Goal: Information Seeking & Learning: Check status

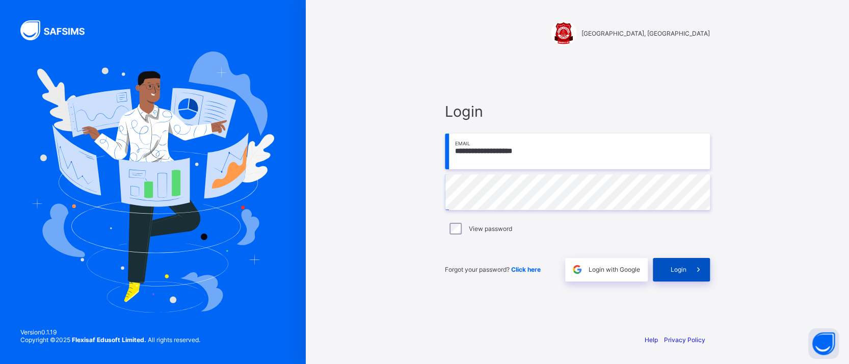
click at [691, 266] on span at bounding box center [698, 269] width 23 height 23
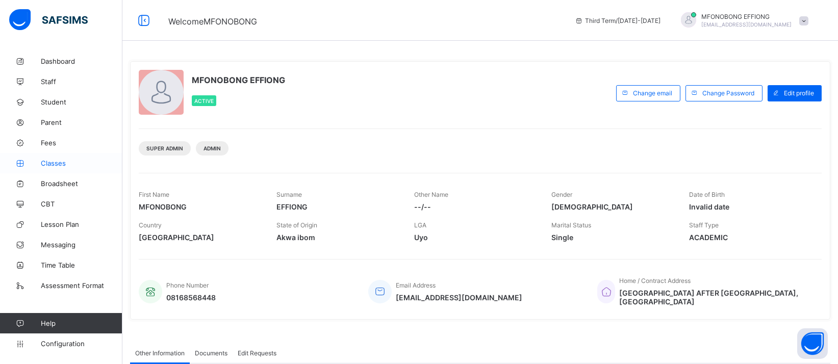
click at [83, 167] on link "Classes" at bounding box center [61, 163] width 122 height 20
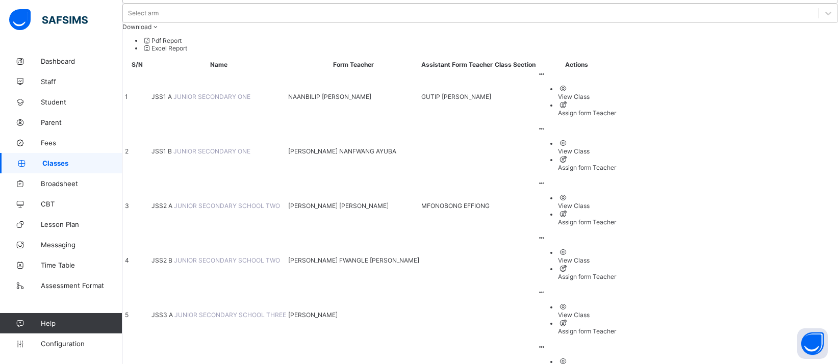
scroll to position [102, 0]
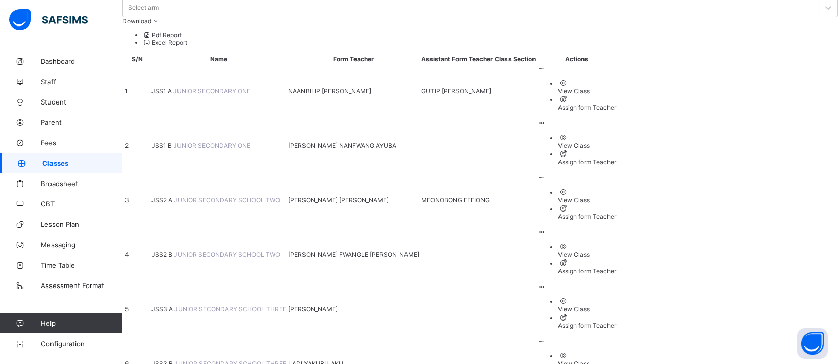
click at [546, 65] on icon at bounding box center [541, 69] width 9 height 8
drag, startPoint x: 756, startPoint y: 43, endPoint x: 791, endPoint y: 32, distance: 36.3
click at [616, 79] on ul "View Class Assign form Teacher" at bounding box center [576, 95] width 79 height 33
drag, startPoint x: 790, startPoint y: 29, endPoint x: 449, endPoint y: 25, distance: 340.6
drag, startPoint x: 449, startPoint y: 25, endPoint x: 789, endPoint y: 32, distance: 340.1
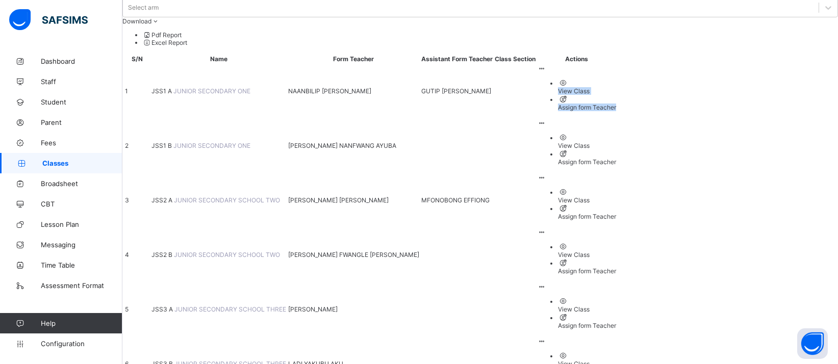
click at [616, 65] on div "View Class Assign form Teacher" at bounding box center [576, 88] width 79 height 46
drag, startPoint x: 751, startPoint y: 52, endPoint x: 764, endPoint y: 50, distance: 12.8
click at [616, 87] on div "View Class" at bounding box center [587, 91] width 58 height 8
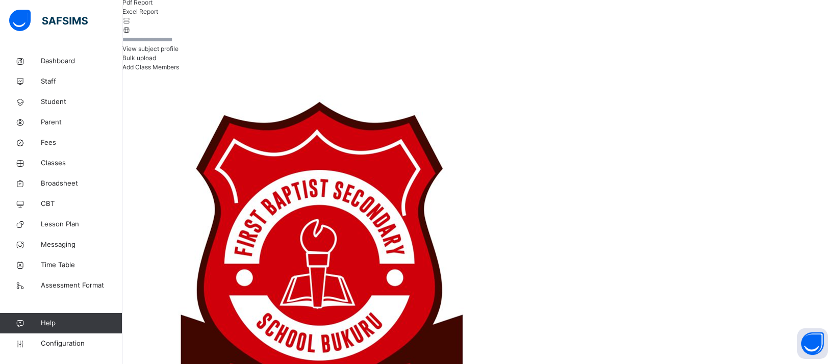
scroll to position [185, 0]
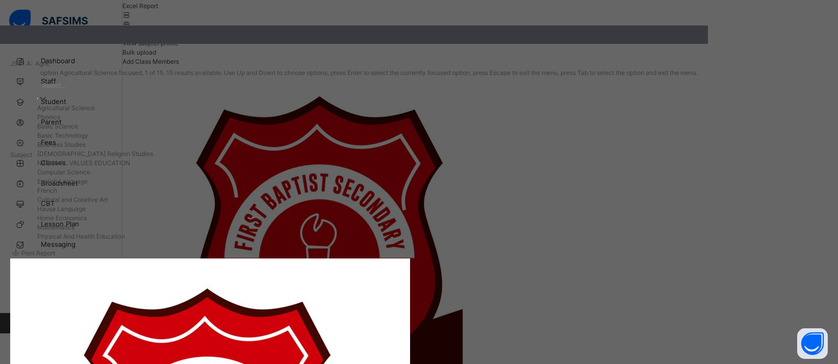
click at [48, 103] on div at bounding box center [43, 98] width 10 height 10
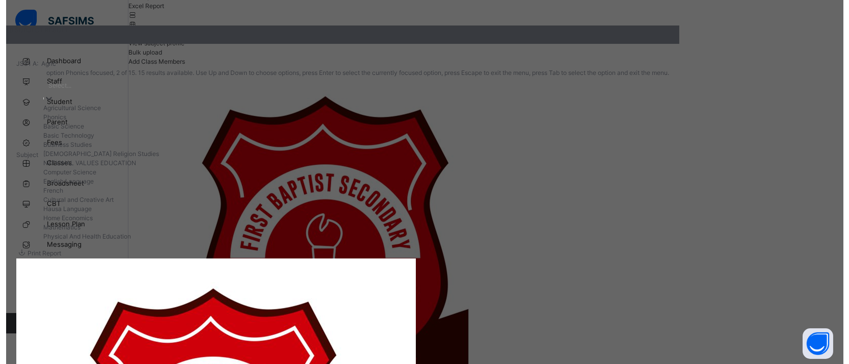
scroll to position [143, 0]
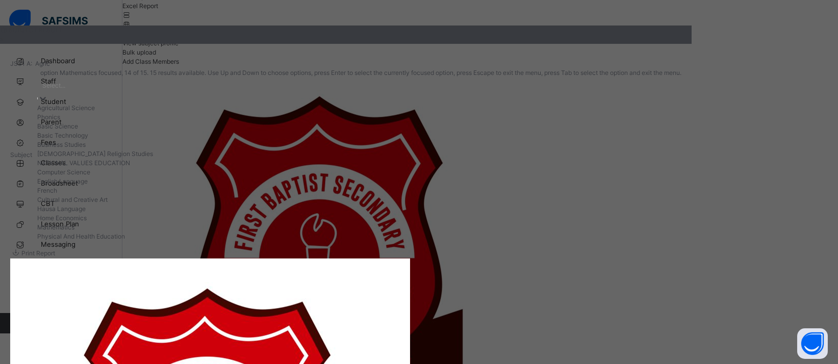
click at [462, 232] on div "Mathematics" at bounding box center [359, 227] width 644 height 9
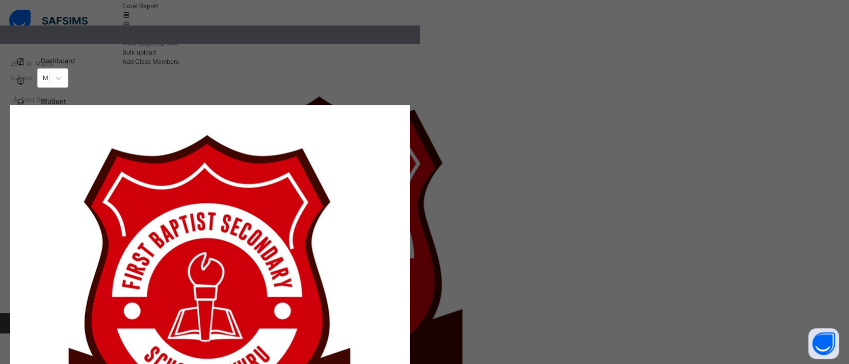
click at [62, 34] on span "SUBJECT RESULT" at bounding box center [31, 30] width 62 height 8
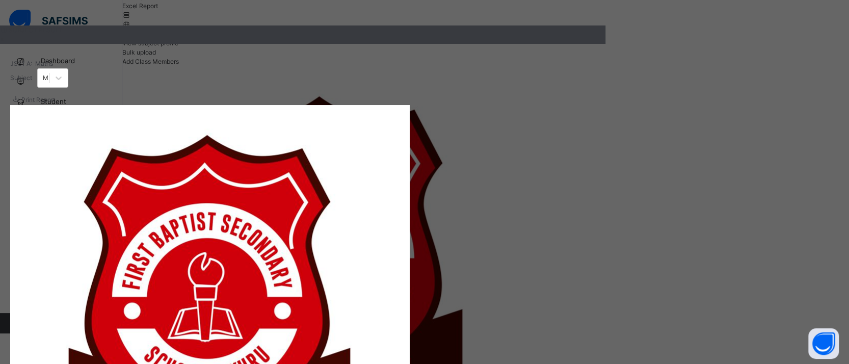
click at [55, 103] on span "Print Report" at bounding box center [38, 100] width 34 height 8
click at [68, 85] on div at bounding box center [58, 78] width 18 height 18
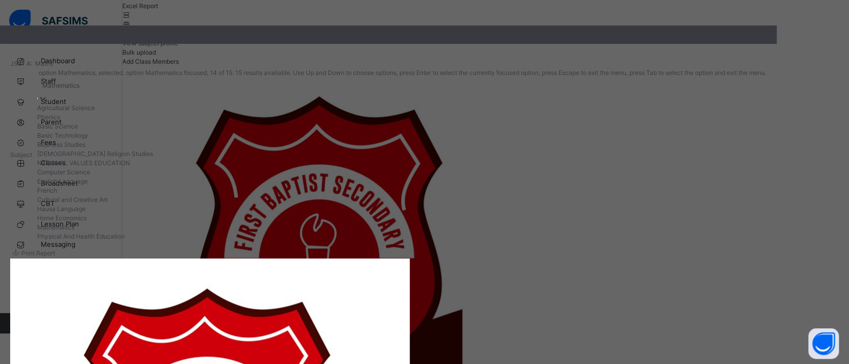
scroll to position [123, 0]
click at [610, 168] on div "Computer Science" at bounding box center [408, 172] width 742 height 9
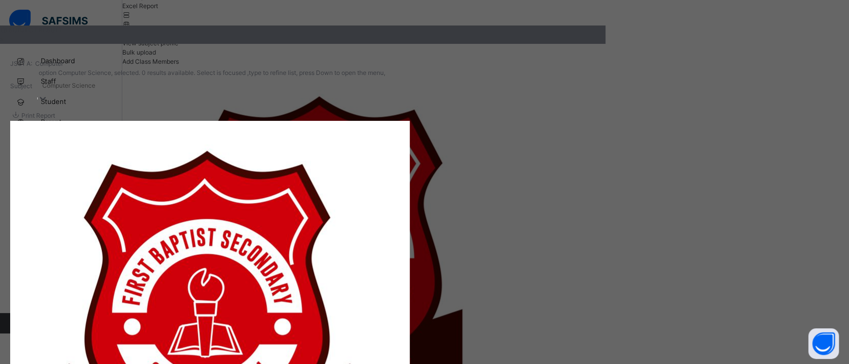
click at [55, 115] on span "Print Report" at bounding box center [38, 116] width 34 height 8
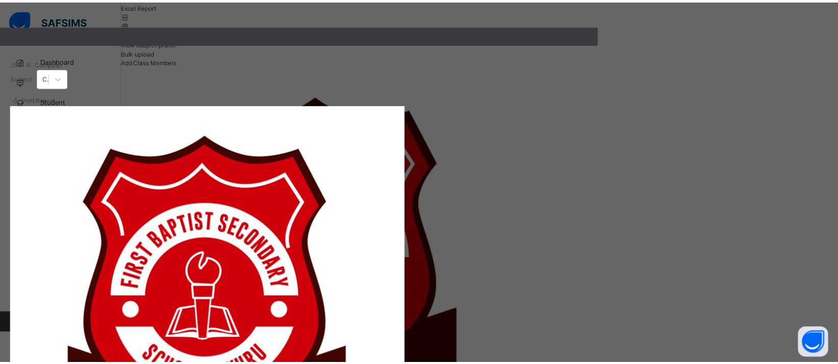
scroll to position [0, 0]
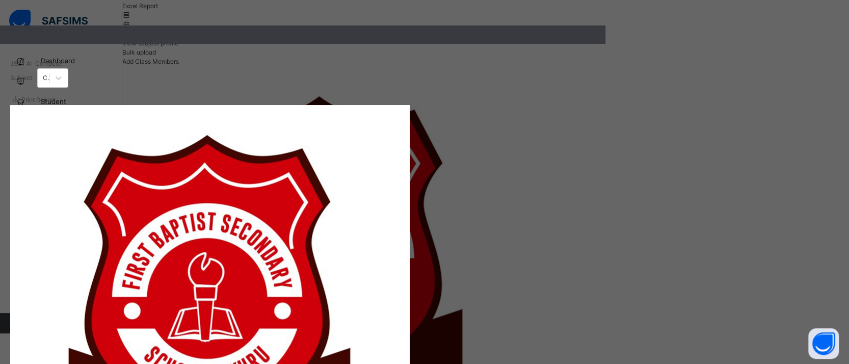
click at [606, 41] on div "×" at bounding box center [303, 39] width 606 height 9
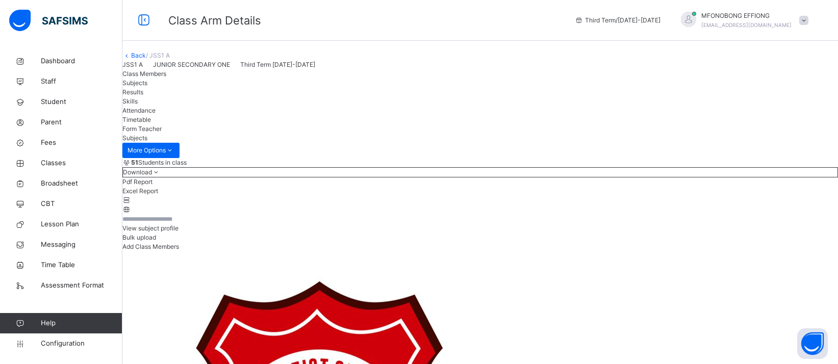
click at [146, 59] on link "Back" at bounding box center [138, 55] width 15 height 8
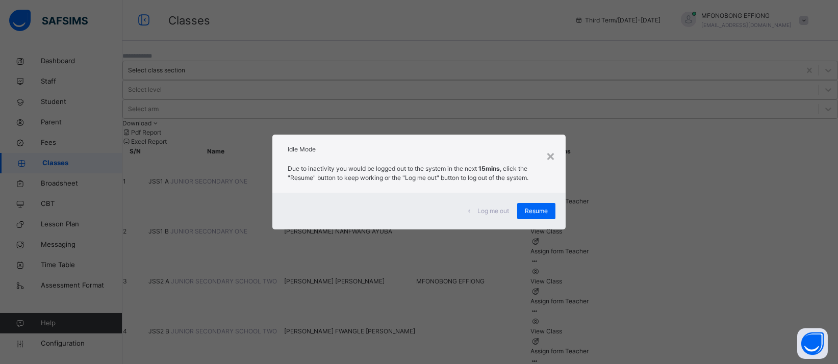
click at [538, 213] on span "Resume" at bounding box center [536, 210] width 23 height 9
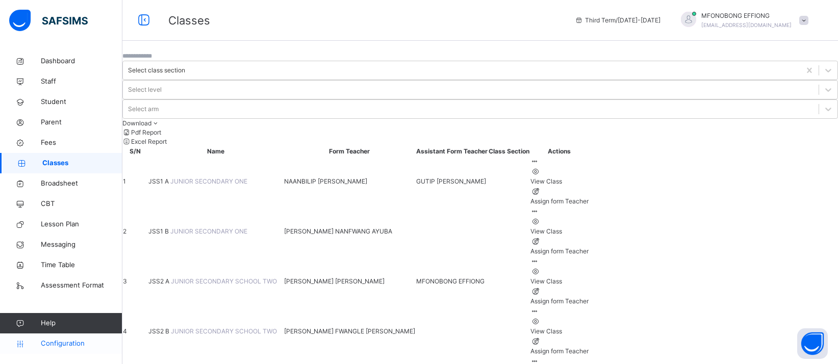
click at [82, 342] on span "Configuration" at bounding box center [81, 344] width 81 height 10
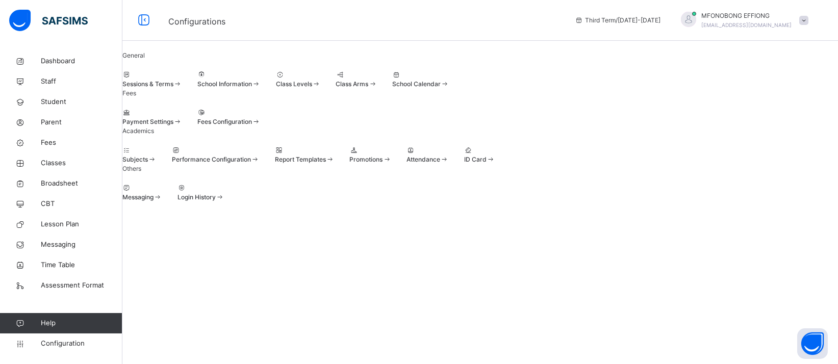
click at [449, 89] on div "School Calendar" at bounding box center [420, 84] width 57 height 9
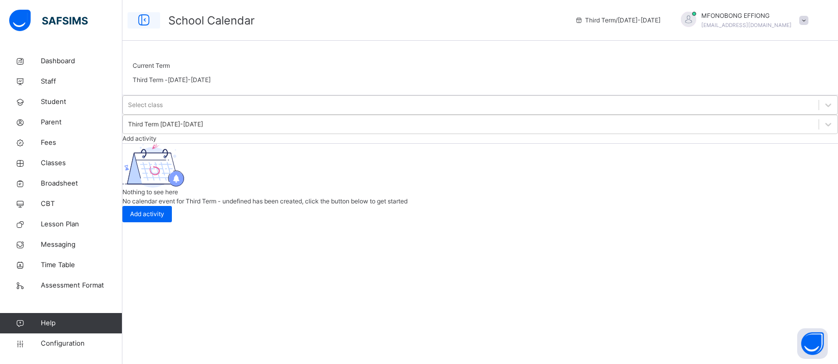
click at [137, 22] on icon at bounding box center [143, 20] width 17 height 18
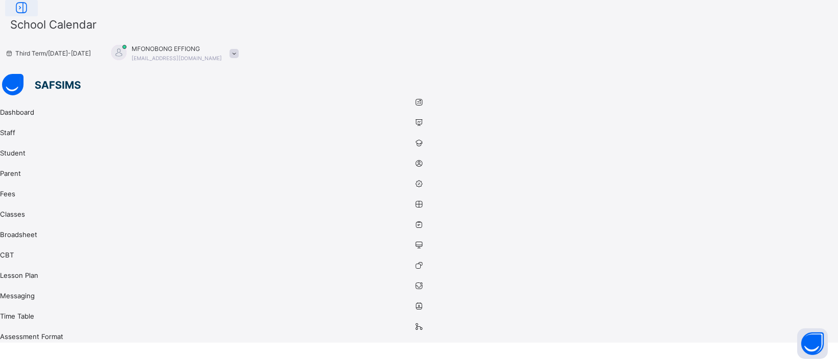
click at [30, 17] on icon at bounding box center [21, 8] width 17 height 18
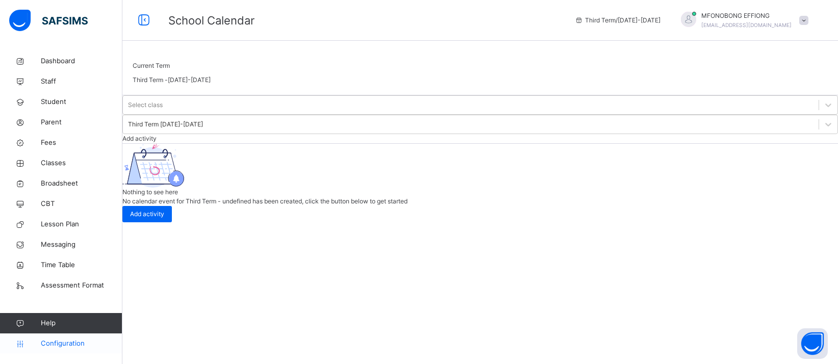
click at [70, 349] on link "Configuration" at bounding box center [61, 343] width 122 height 20
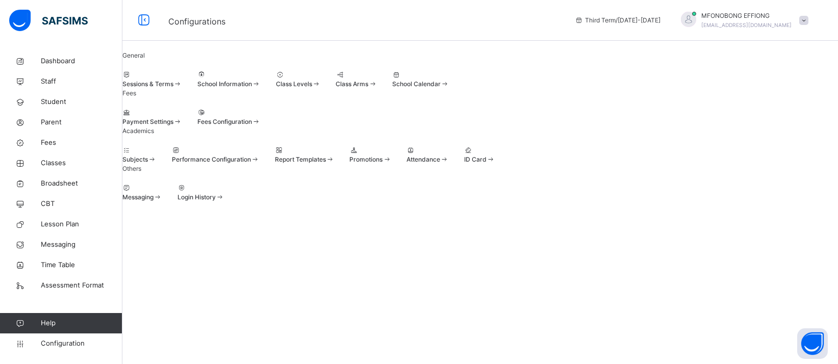
click at [182, 89] on div "Sessions & Terms" at bounding box center [152, 84] width 60 height 9
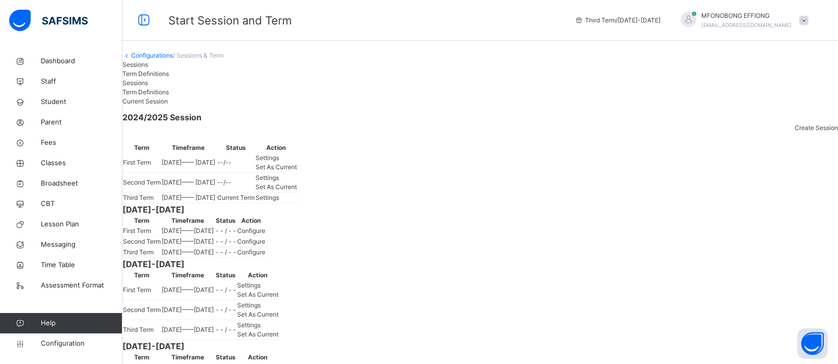
click at [297, 171] on span "Set As Current" at bounding box center [275, 167] width 41 height 8
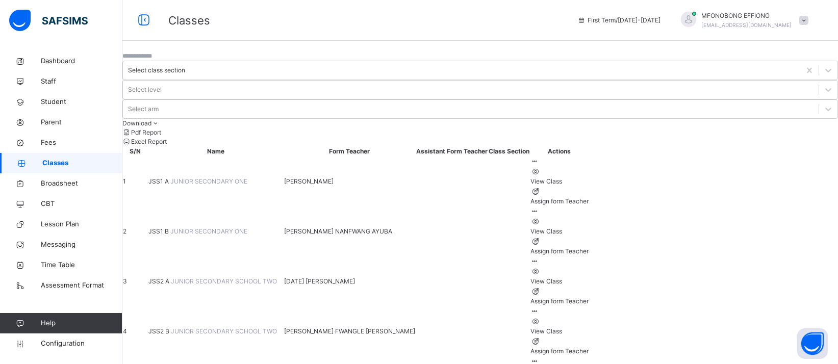
click at [588, 177] on div "View Class" at bounding box center [559, 181] width 58 height 9
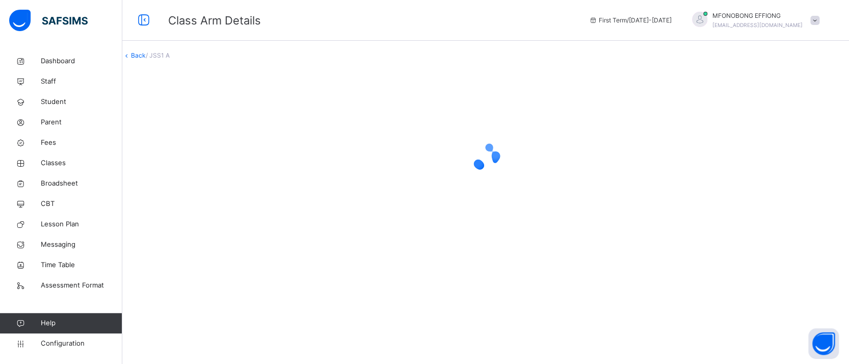
click at [392, 83] on div "Back / JSS1 A" at bounding box center [485, 152] width 727 height 203
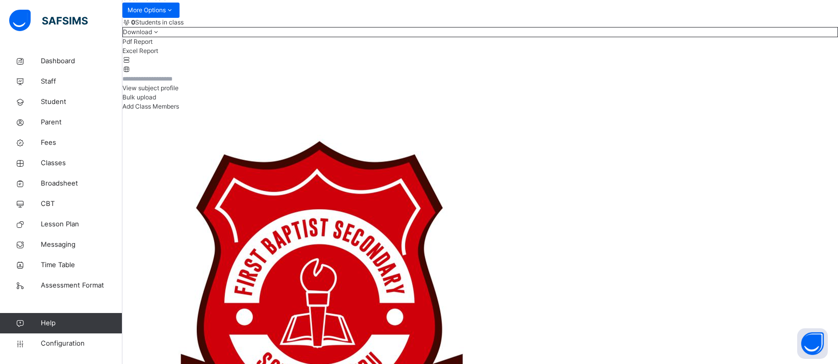
scroll to position [129, 0]
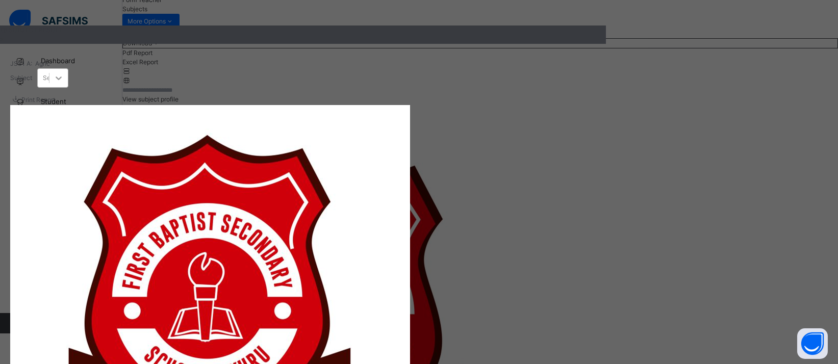
click at [68, 87] on div at bounding box center [58, 78] width 19 height 18
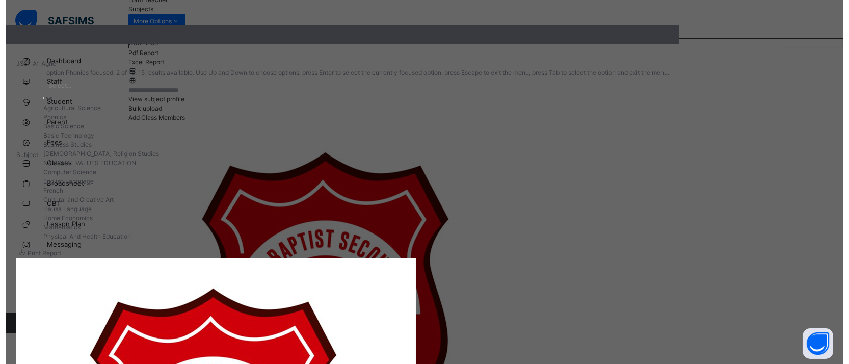
scroll to position [143, 0]
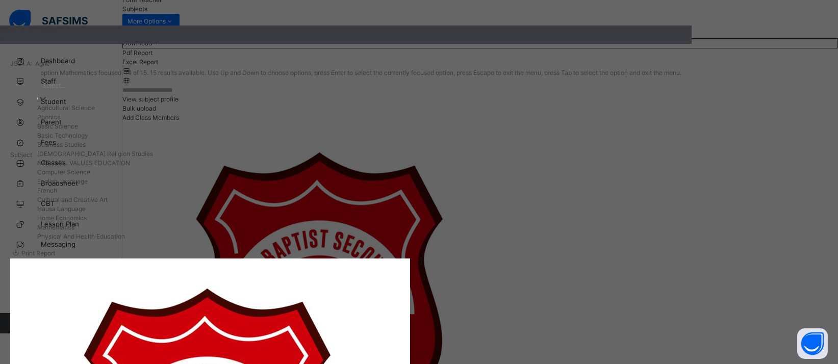
click at [473, 232] on div "Mathematics" at bounding box center [359, 227] width 644 height 9
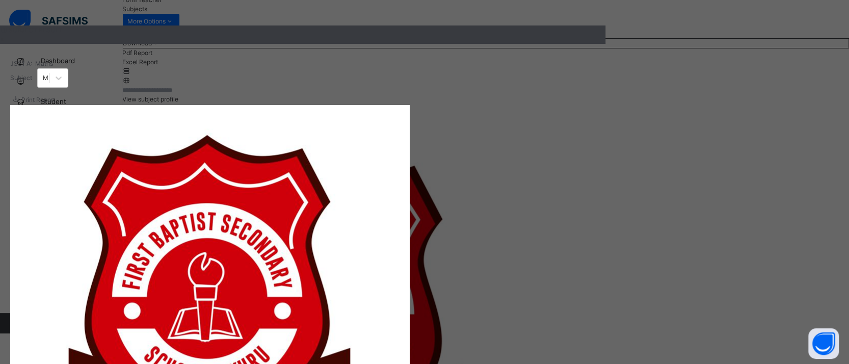
click at [561, 188] on div "SUBJECT RESULT × JSS1 A: Maths Subject Mathematics Print Report First Baptist S…" at bounding box center [424, 182] width 849 height 364
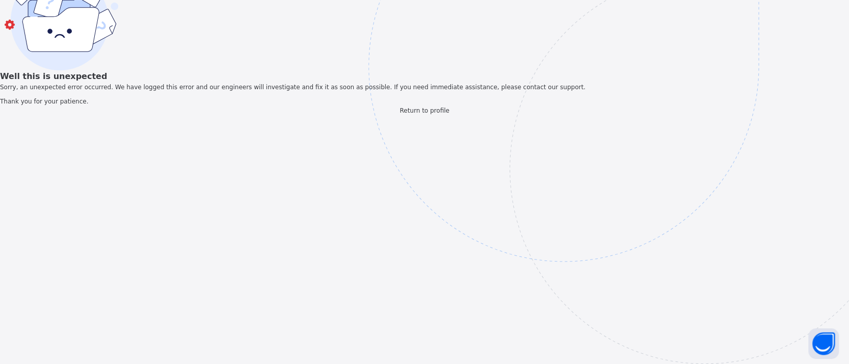
scroll to position [0, 0]
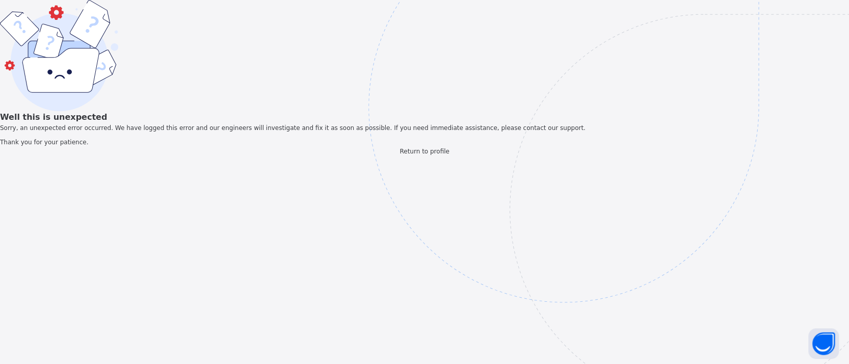
click at [448, 155] on span "Return to profile" at bounding box center [424, 151] width 49 height 7
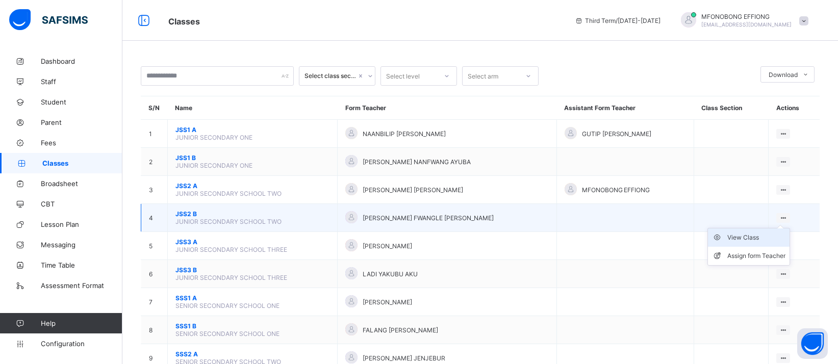
click at [752, 236] on div "View Class" at bounding box center [756, 237] width 58 height 10
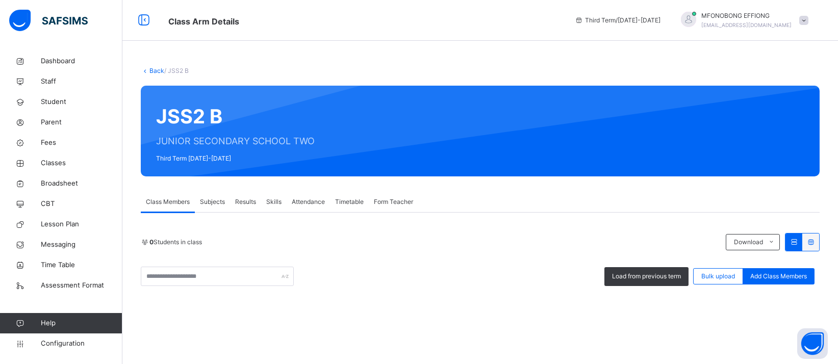
click at [389, 59] on div "Back / JSS2 B JSS2 B JUNIOR SECONDARY SCHOOL TWO Third Term 2024-2025 Class Mem…" at bounding box center [479, 287] width 715 height 472
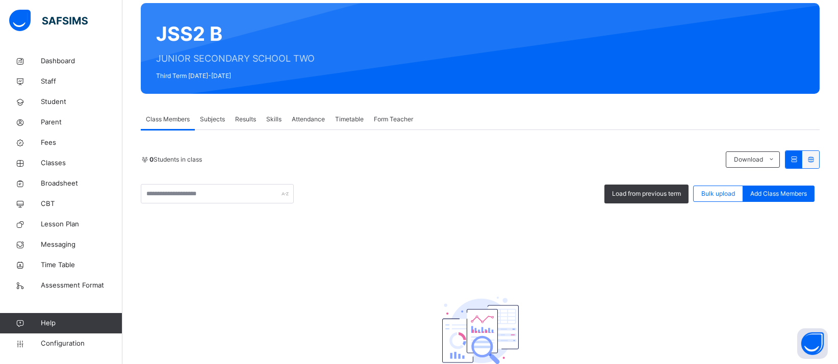
scroll to position [73, 0]
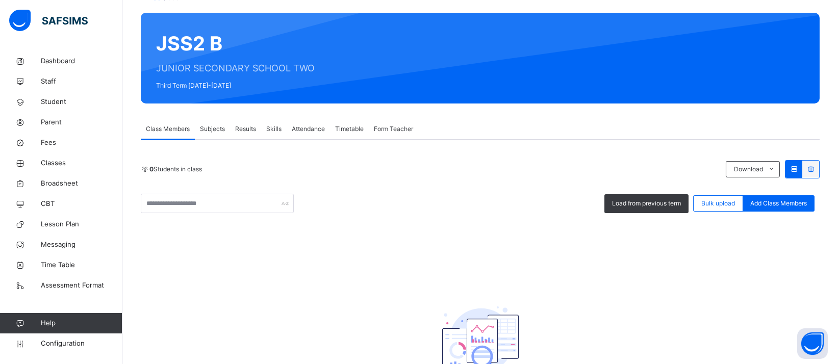
drag, startPoint x: 262, startPoint y: 115, endPoint x: 252, endPoint y: 130, distance: 17.4
click at [256, 126] on div "Back / JSS2 B JSS2 B JUNIOR SECONDARY SCHOOL TWO Third Term 2024-2025 Class Mem…" at bounding box center [479, 214] width 715 height 472
click at [251, 130] on span "Results" at bounding box center [245, 128] width 21 height 9
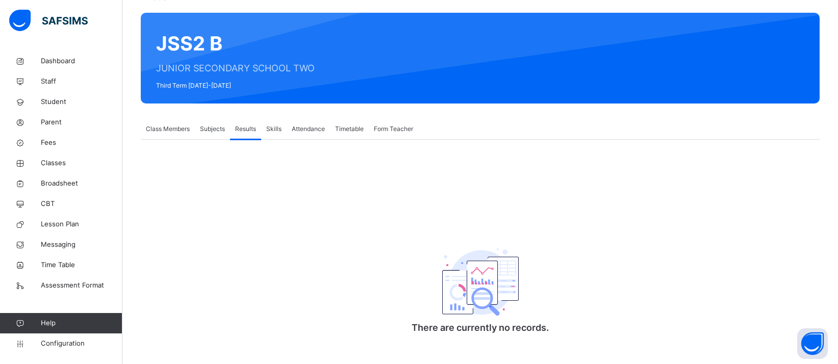
click at [209, 128] on span "Subjects" at bounding box center [212, 128] width 25 height 9
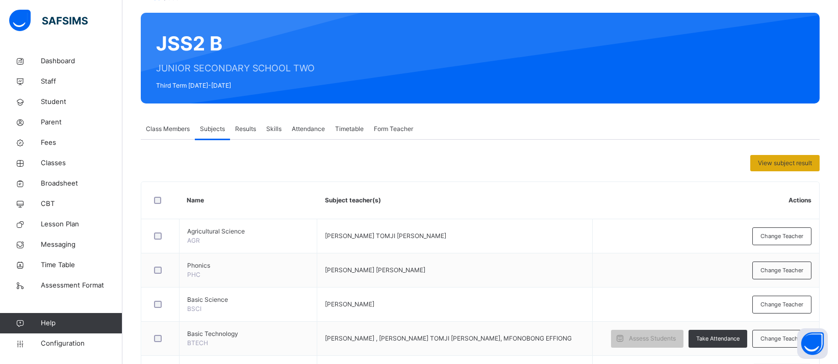
click at [788, 169] on div "View subject result" at bounding box center [784, 163] width 69 height 16
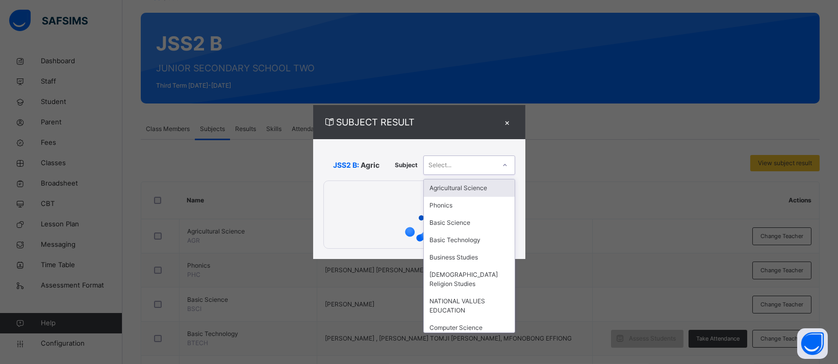
click at [495, 164] on div "Select..." at bounding box center [459, 165] width 71 height 16
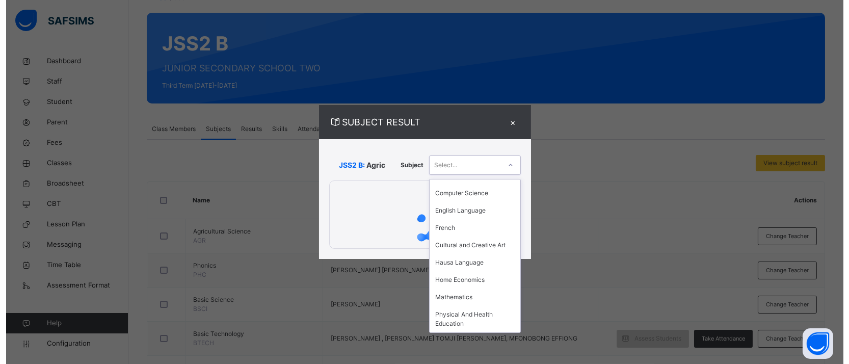
scroll to position [143, 0]
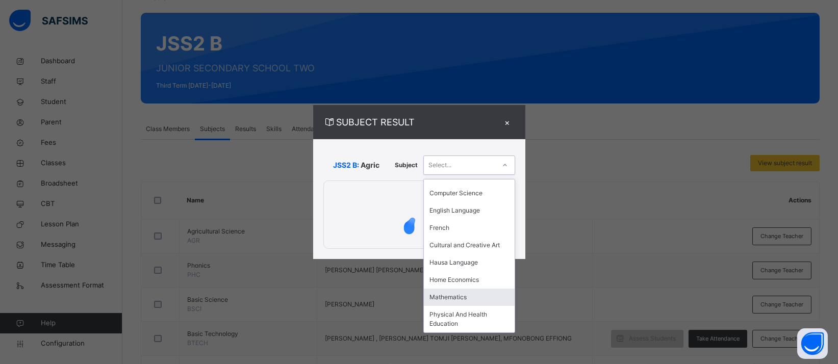
click at [473, 299] on div "Mathematics" at bounding box center [469, 297] width 91 height 17
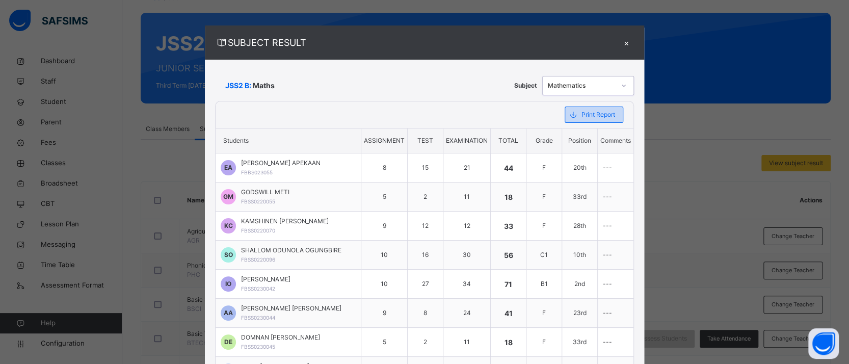
click at [596, 111] on span "Print Report" at bounding box center [599, 114] width 34 height 9
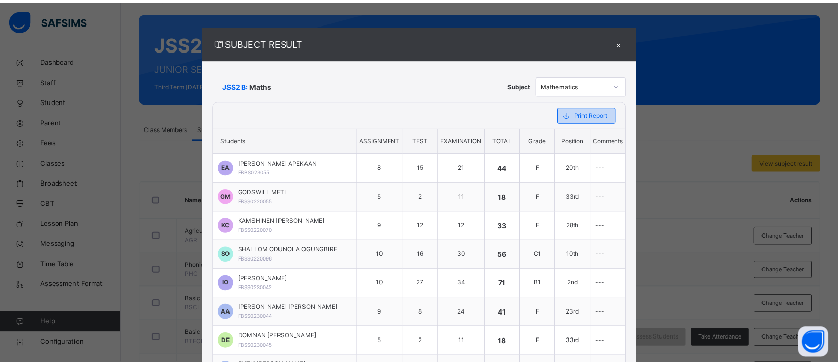
scroll to position [0, 0]
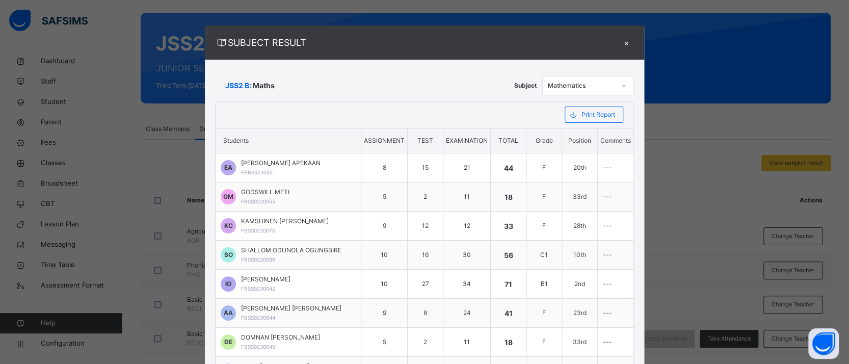
click at [619, 42] on div "×" at bounding box center [626, 43] width 15 height 14
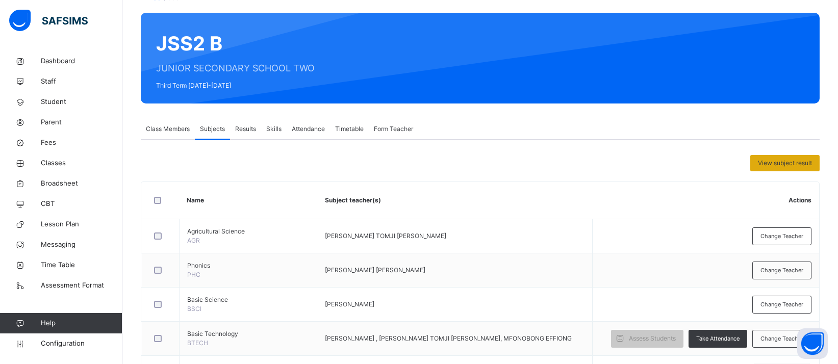
click at [784, 162] on span "View subject result" at bounding box center [785, 163] width 54 height 9
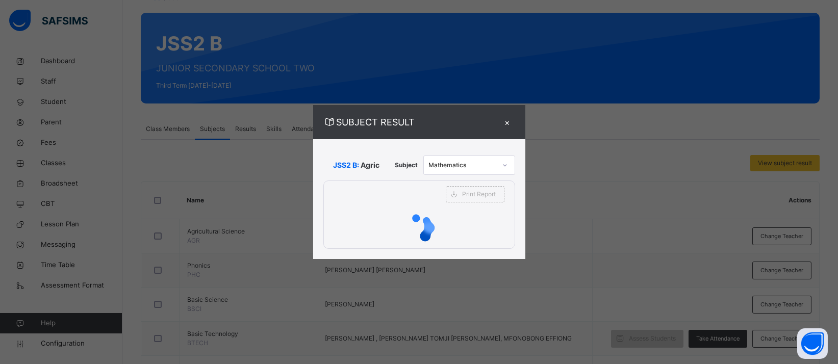
click at [502, 164] on div at bounding box center [504, 165] width 17 height 16
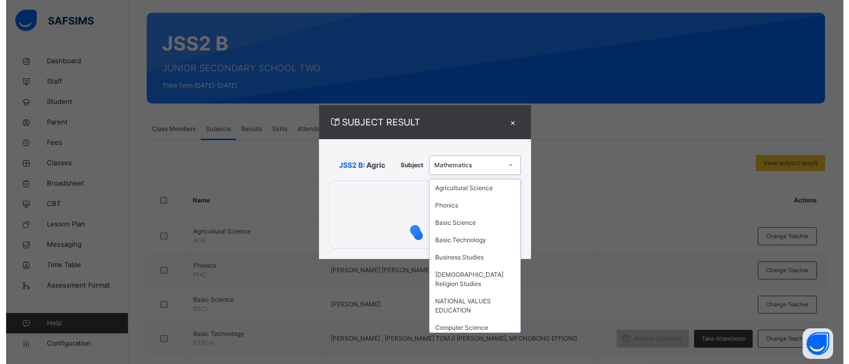
scroll to position [123, 0]
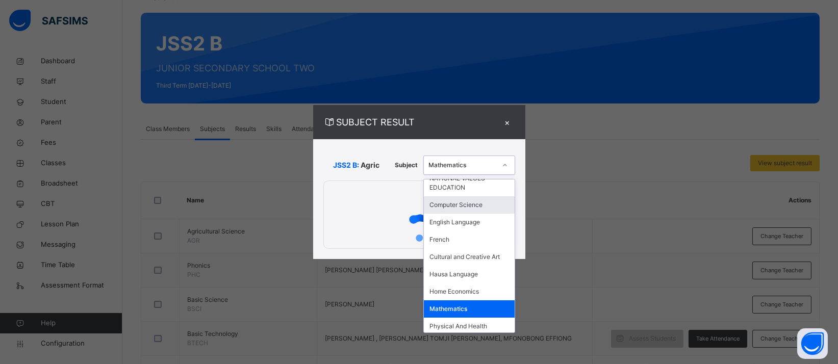
click at [485, 207] on div "Computer Science" at bounding box center [469, 204] width 91 height 17
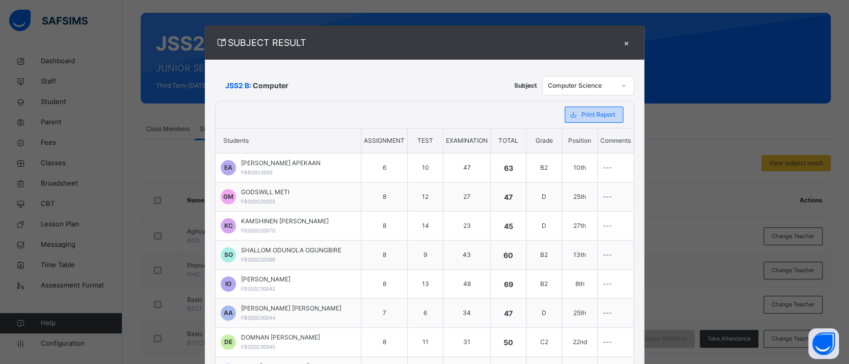
click at [611, 115] on div "Print Report" at bounding box center [594, 115] width 59 height 16
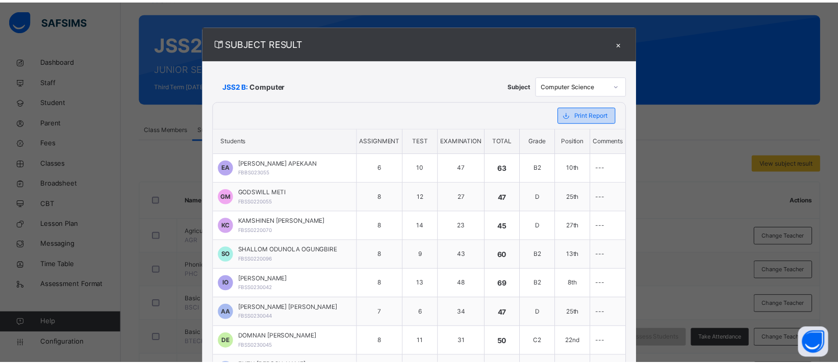
scroll to position [0, 0]
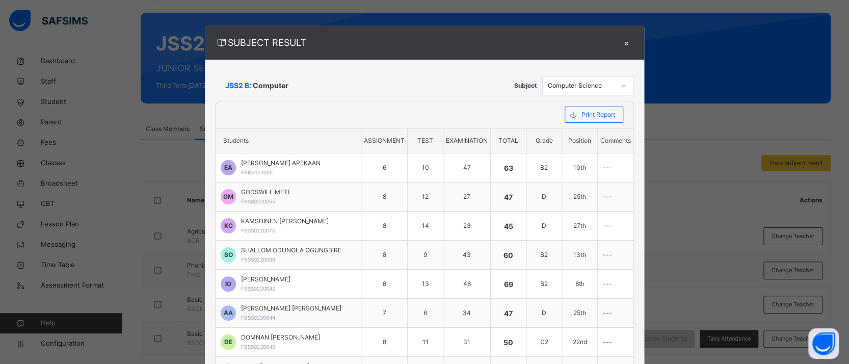
click at [619, 39] on div "×" at bounding box center [626, 43] width 15 height 14
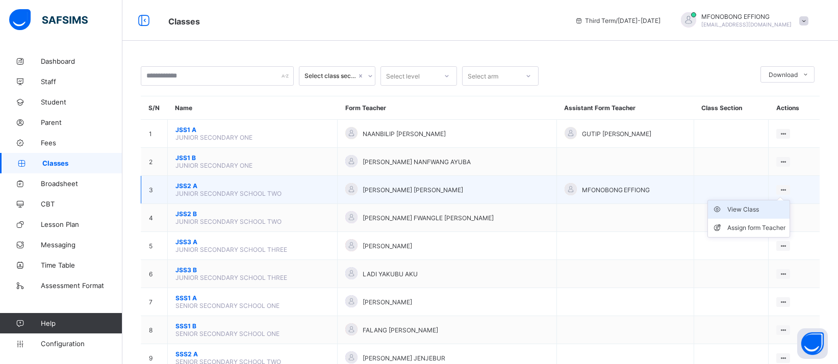
click at [769, 204] on div "View Class" at bounding box center [756, 209] width 58 height 10
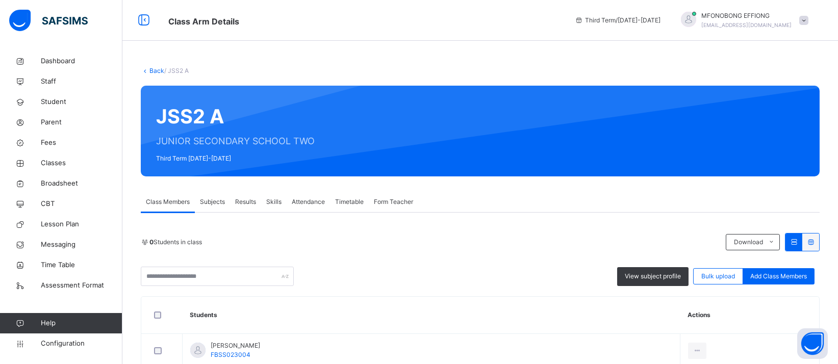
click at [217, 202] on span "Subjects" at bounding box center [212, 201] width 25 height 9
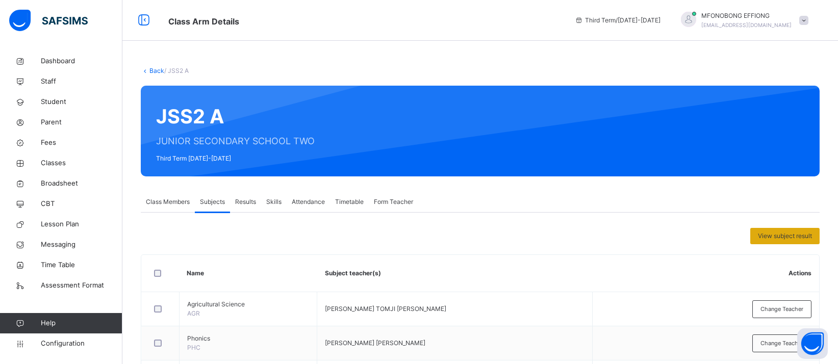
click at [790, 241] on div "View subject result" at bounding box center [784, 236] width 69 height 16
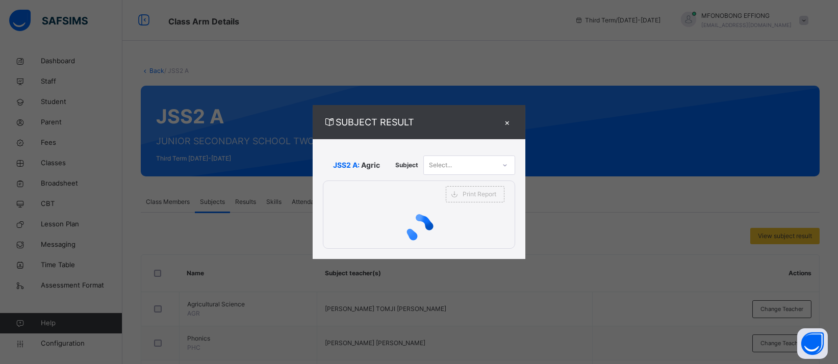
click at [505, 168] on div at bounding box center [504, 165] width 17 height 16
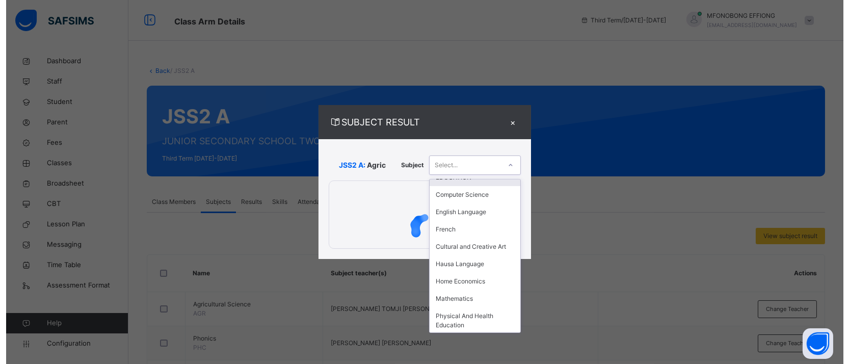
scroll to position [143, 0]
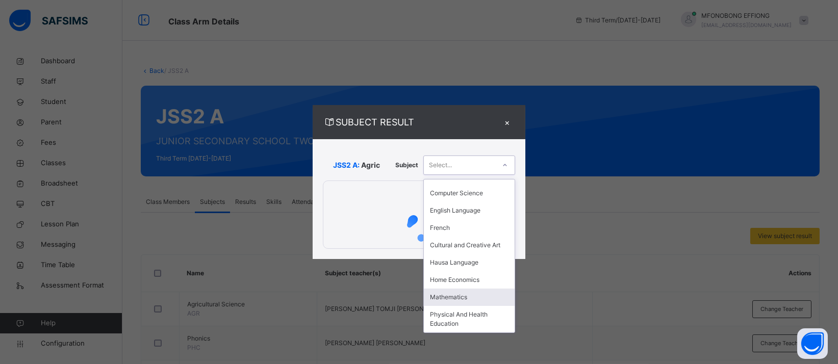
click at [469, 290] on div "Mathematics" at bounding box center [469, 297] width 91 height 17
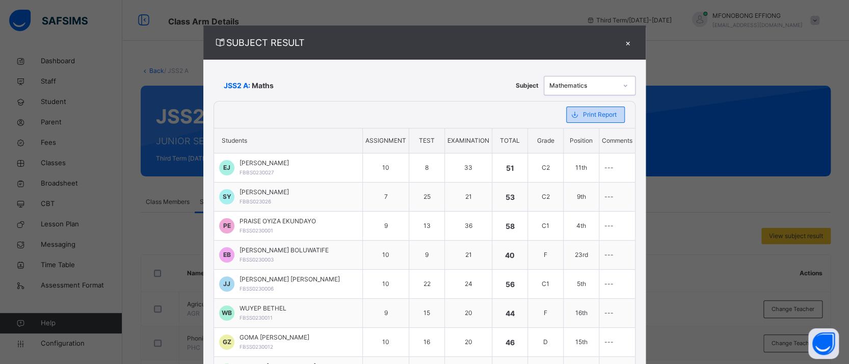
click at [597, 116] on span "Print Report" at bounding box center [600, 114] width 34 height 9
click at [622, 90] on div at bounding box center [625, 85] width 17 height 16
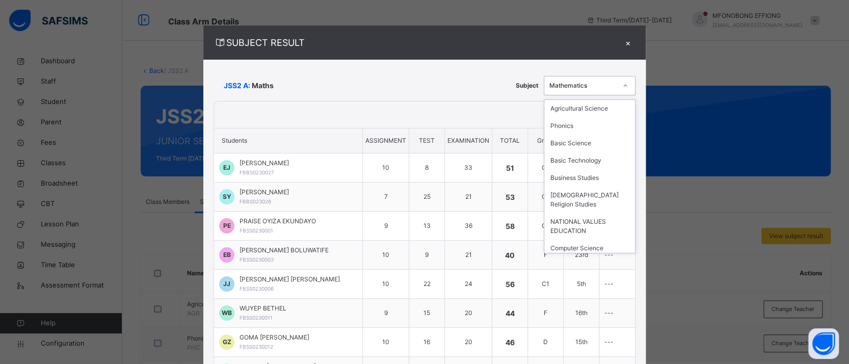
scroll to position [123, 0]
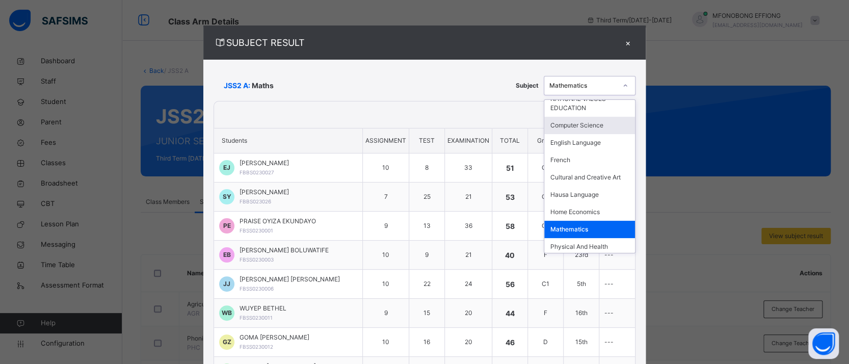
click at [591, 125] on div "Computer Science" at bounding box center [589, 125] width 91 height 17
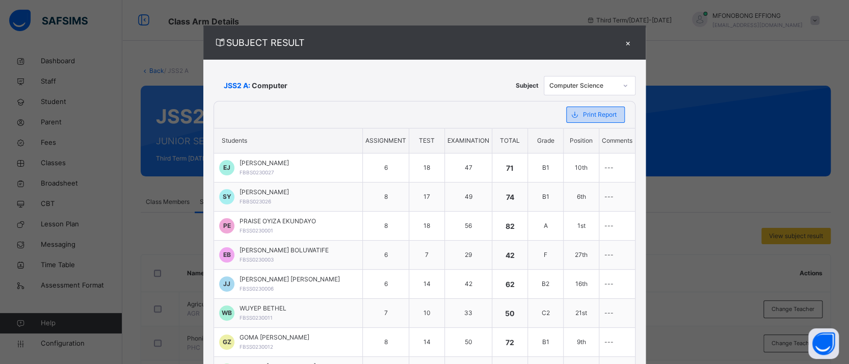
click at [610, 114] on span "Print Report" at bounding box center [600, 114] width 34 height 9
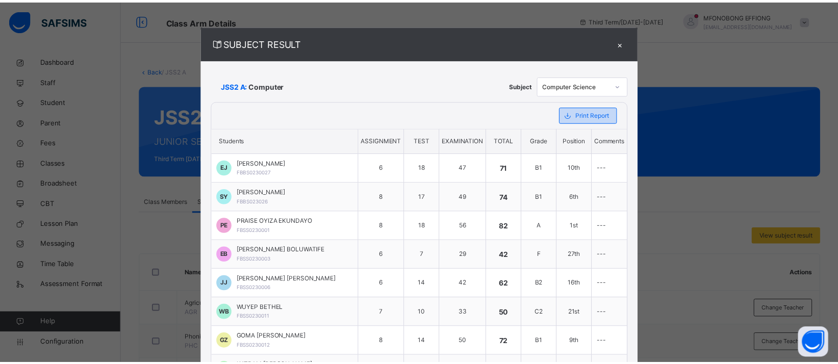
scroll to position [0, 0]
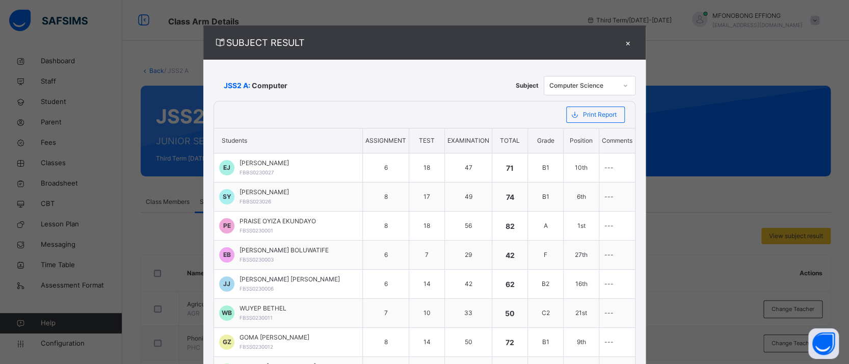
click at [624, 40] on div "×" at bounding box center [627, 43] width 15 height 14
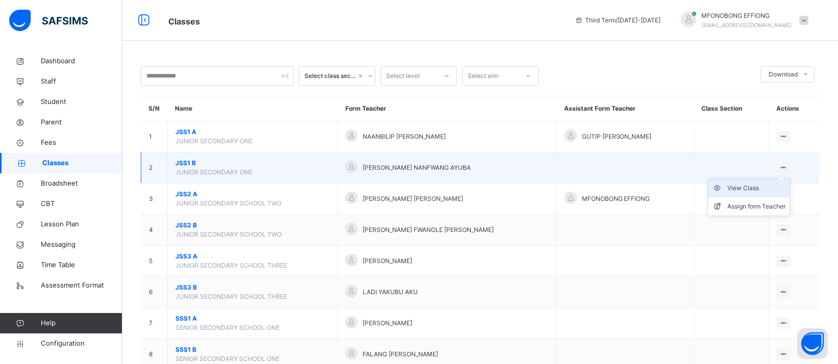
click at [770, 188] on div "View Class" at bounding box center [756, 188] width 58 height 10
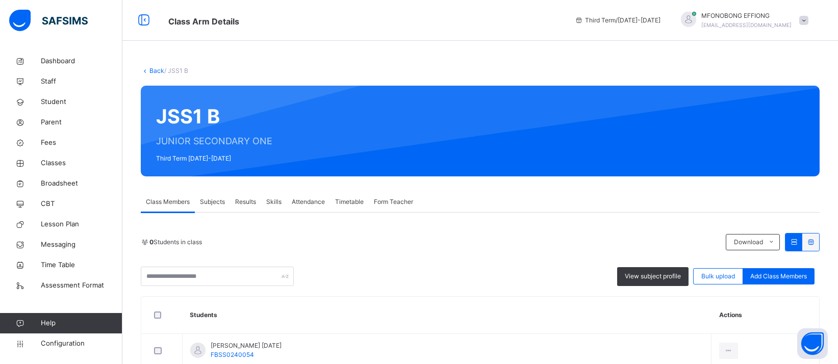
click at [208, 208] on div "Subjects" at bounding box center [212, 202] width 35 height 20
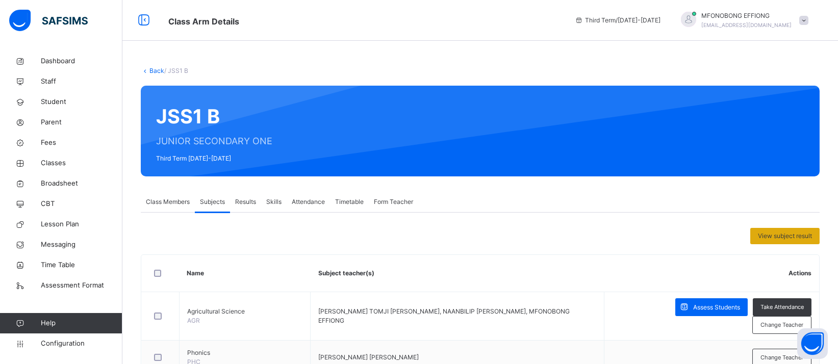
click at [798, 238] on span "View subject result" at bounding box center [785, 235] width 54 height 9
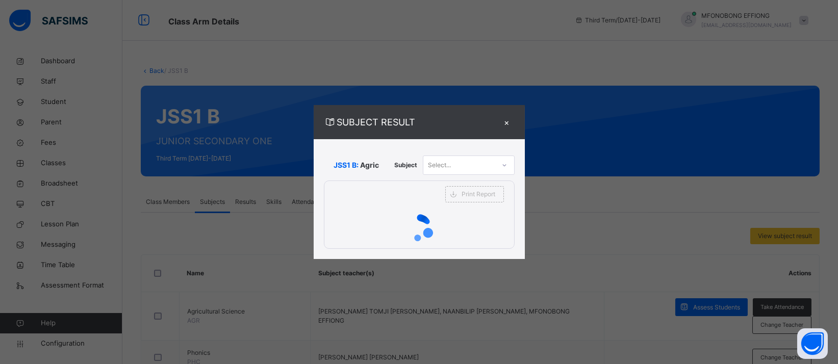
click at [503, 166] on icon at bounding box center [504, 165] width 6 height 10
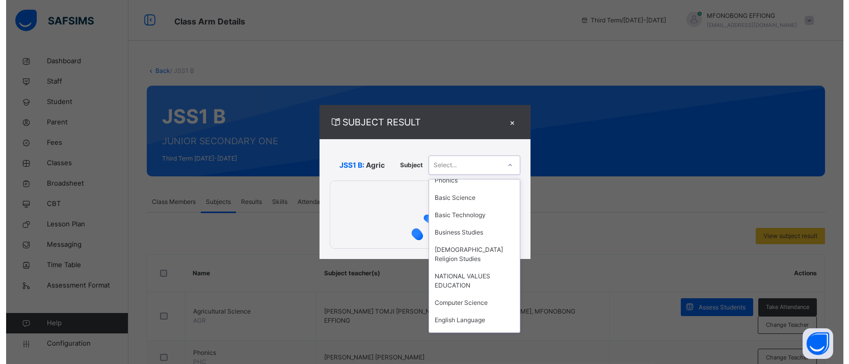
scroll to position [143, 0]
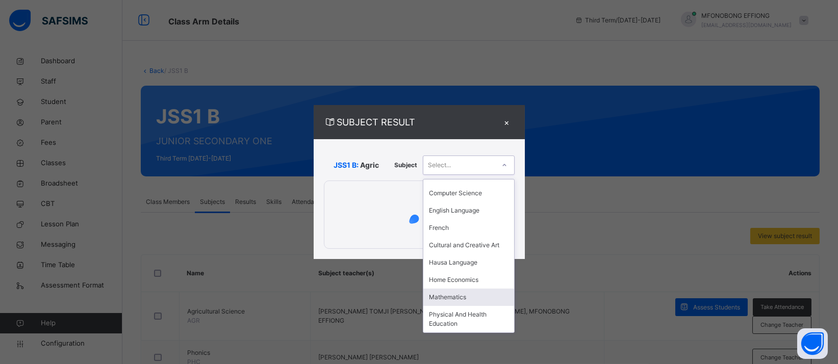
click at [470, 296] on div "Mathematics" at bounding box center [468, 297] width 91 height 17
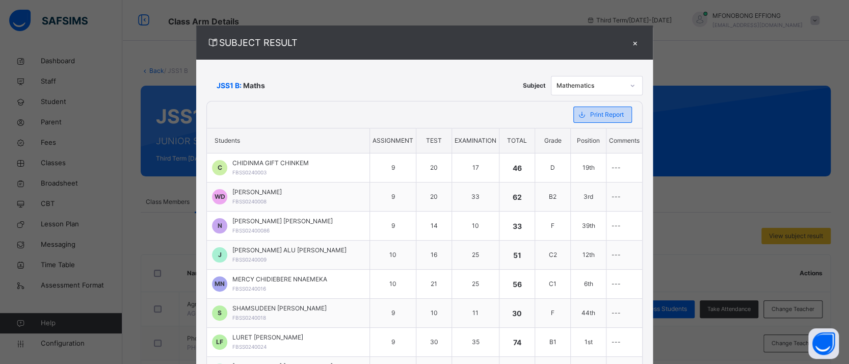
click at [619, 121] on div "Print Report" at bounding box center [603, 115] width 59 height 16
click at [631, 83] on div at bounding box center [632, 85] width 17 height 16
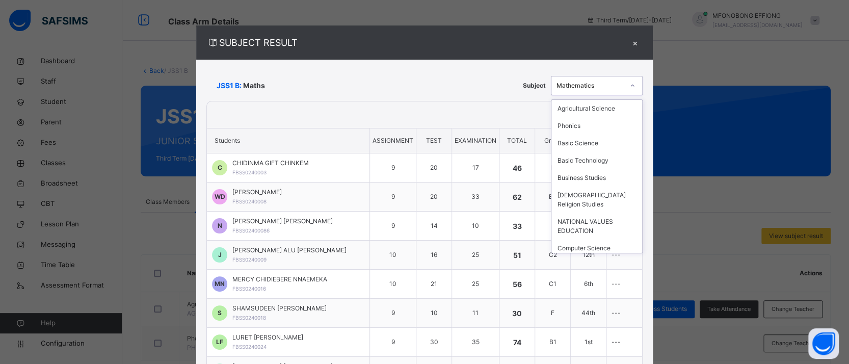
scroll to position [123, 0]
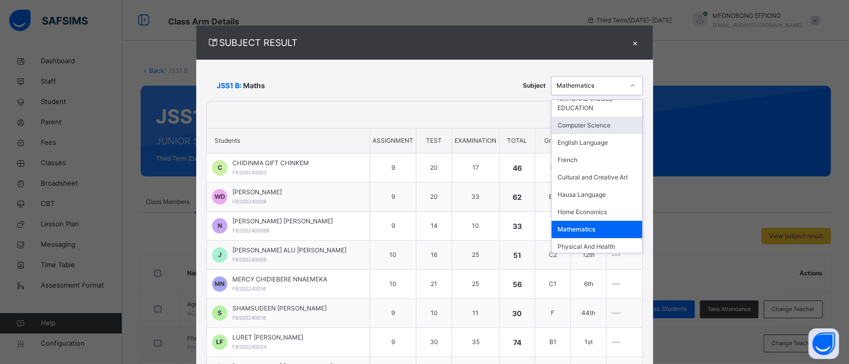
click at [612, 124] on div "Computer Science" at bounding box center [597, 125] width 91 height 17
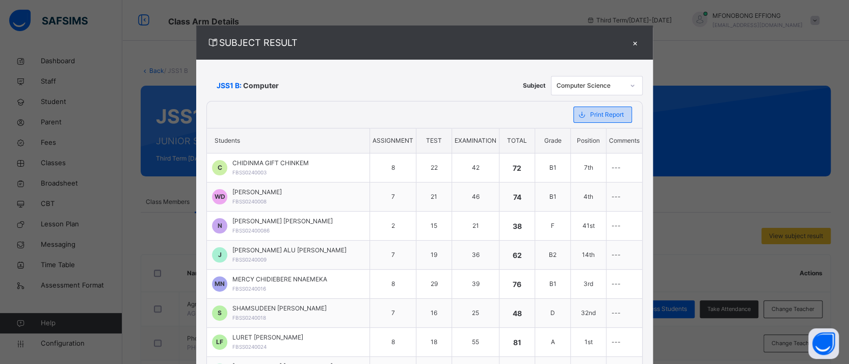
click at [606, 113] on span "Print Report" at bounding box center [607, 114] width 34 height 9
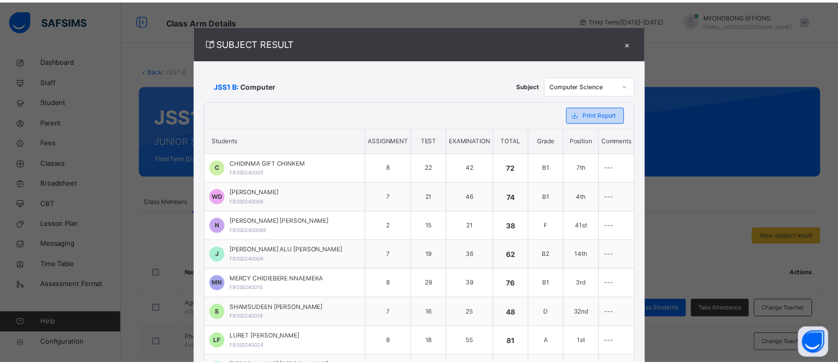
scroll to position [0, 0]
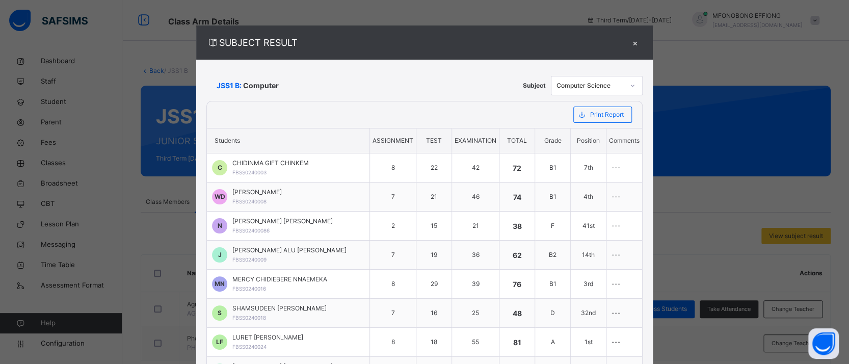
click at [634, 43] on div "×" at bounding box center [635, 43] width 15 height 14
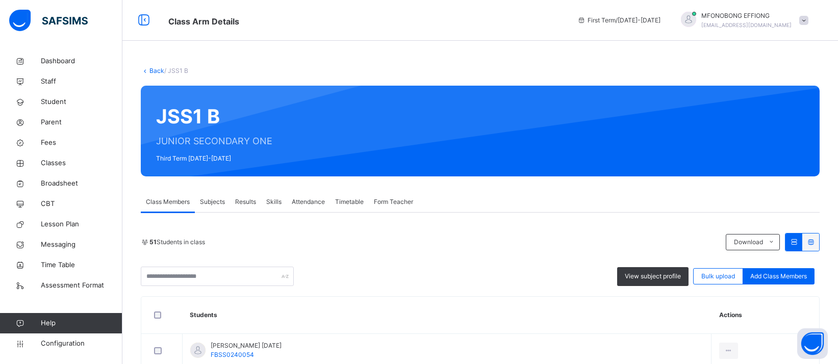
click at [222, 204] on span "Subjects" at bounding box center [212, 201] width 25 height 9
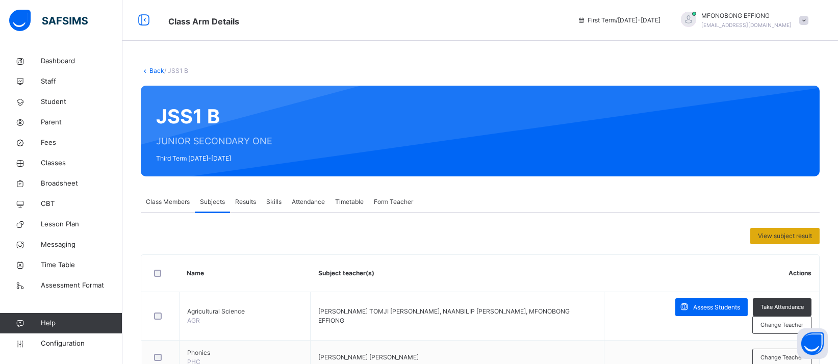
click at [812, 236] on span "View subject result" at bounding box center [785, 235] width 54 height 9
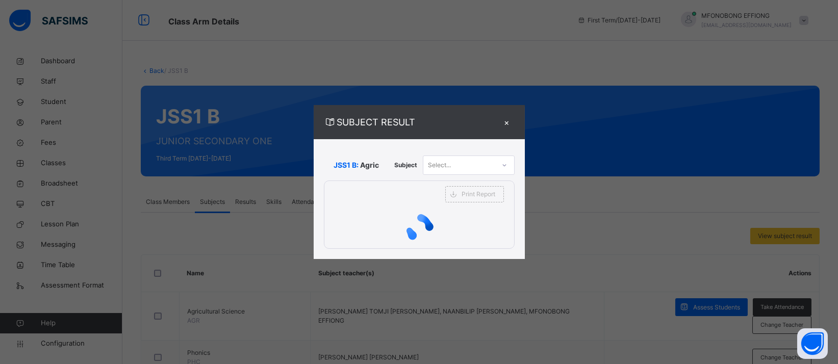
click at [505, 161] on div at bounding box center [504, 165] width 17 height 16
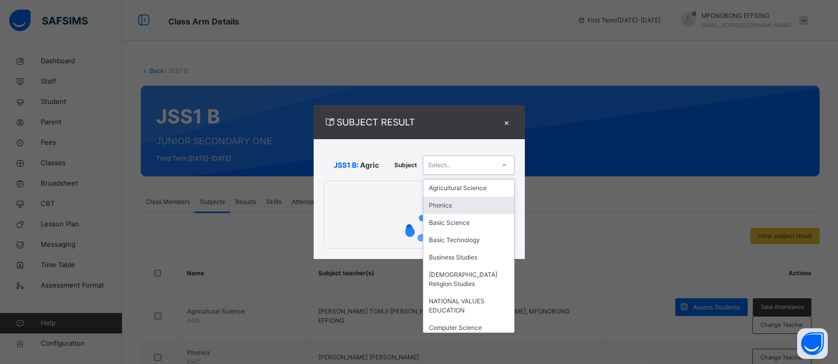
scroll to position [143, 0]
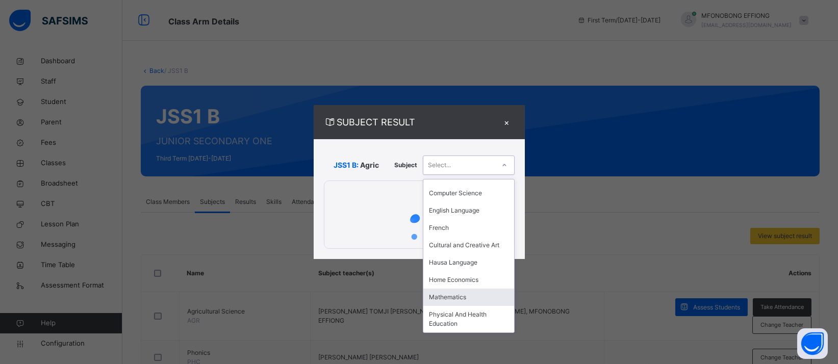
click at [455, 296] on div "Mathematics" at bounding box center [468, 297] width 91 height 17
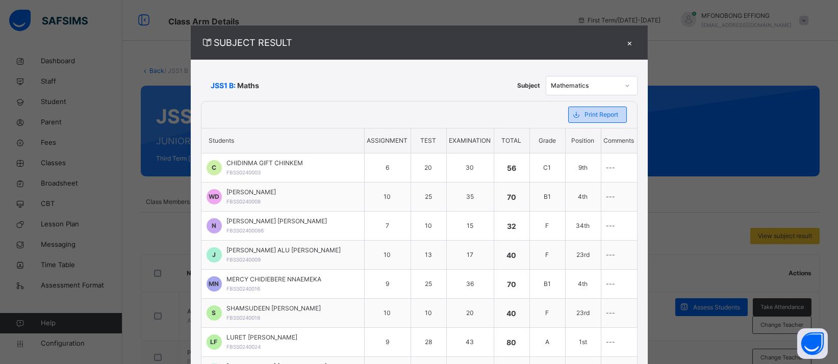
click at [601, 115] on span "Print Report" at bounding box center [602, 114] width 34 height 9
click at [623, 43] on div "×" at bounding box center [629, 43] width 15 height 14
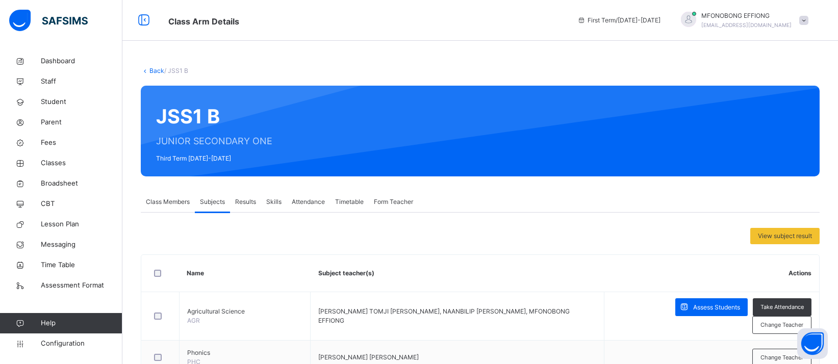
click at [159, 74] on div "Back / JSS1 B" at bounding box center [480, 70] width 679 height 9
click at [158, 71] on link "Back" at bounding box center [156, 71] width 15 height 8
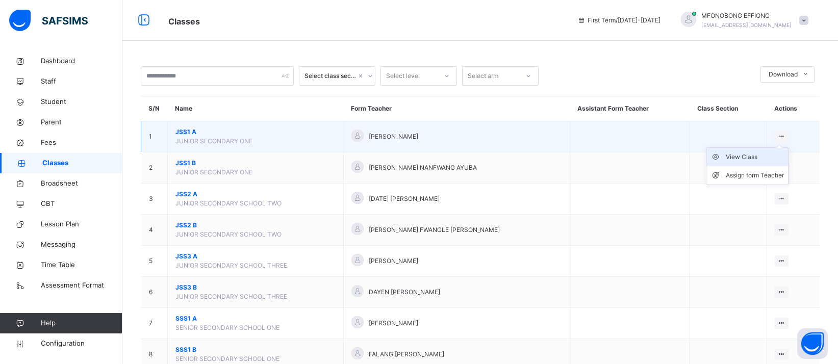
click at [770, 154] on div "View Class" at bounding box center [754, 157] width 58 height 10
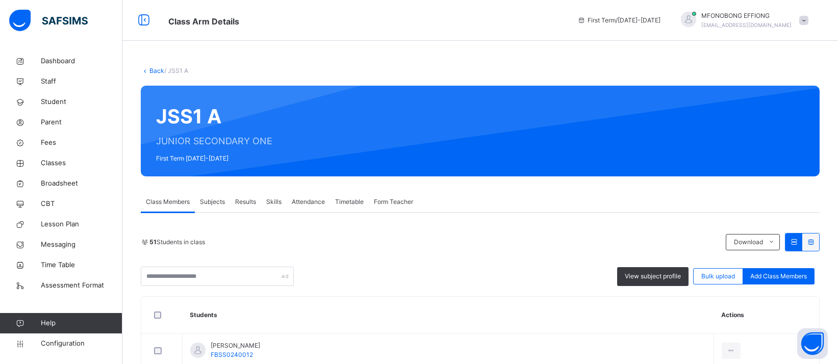
click at [224, 204] on span "Subjects" at bounding box center [212, 201] width 25 height 9
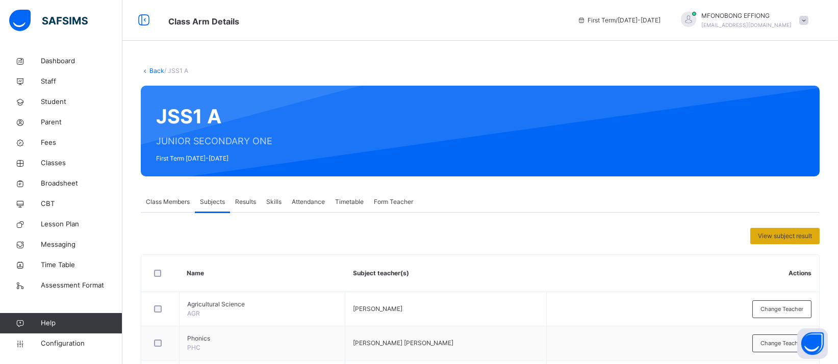
click at [798, 236] on span "View subject result" at bounding box center [785, 235] width 54 height 9
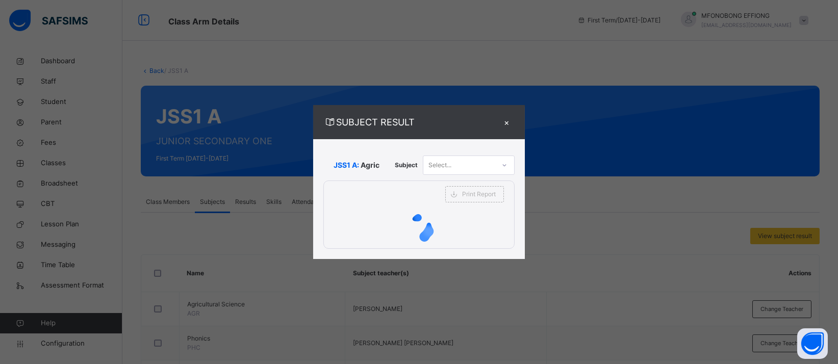
click at [503, 162] on icon at bounding box center [504, 165] width 6 height 10
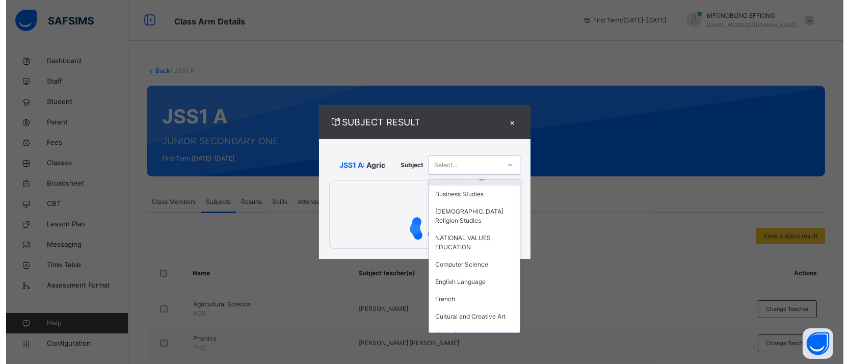
scroll to position [143, 0]
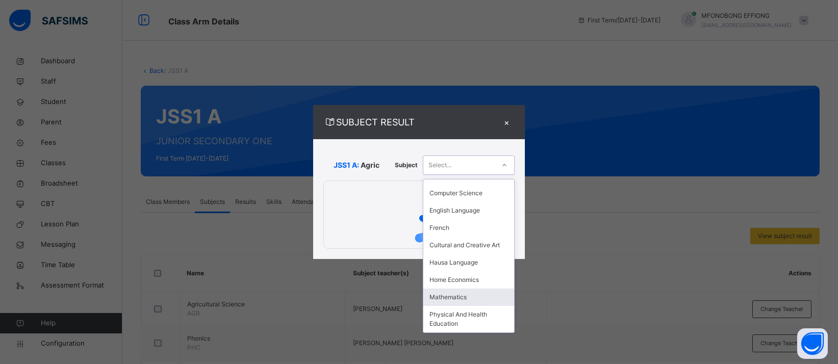
click at [470, 301] on div "Mathematics" at bounding box center [468, 297] width 91 height 17
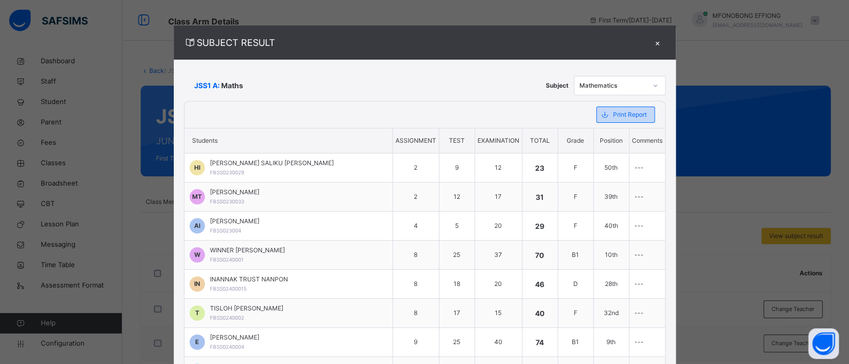
click at [613, 113] on span "Print Report" at bounding box center [630, 114] width 34 height 9
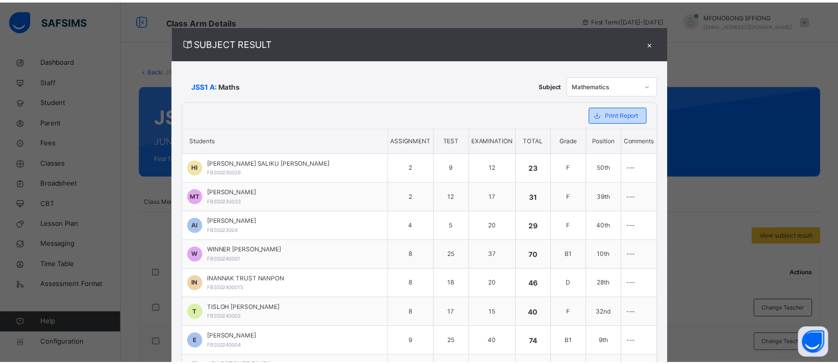
scroll to position [0, 0]
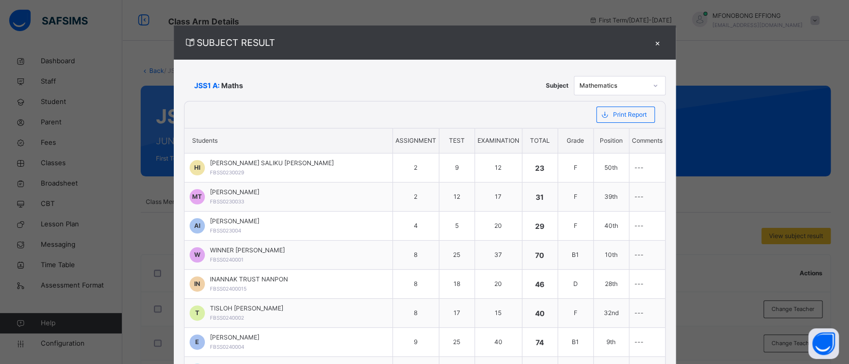
click at [650, 42] on div "×" at bounding box center [657, 43] width 15 height 14
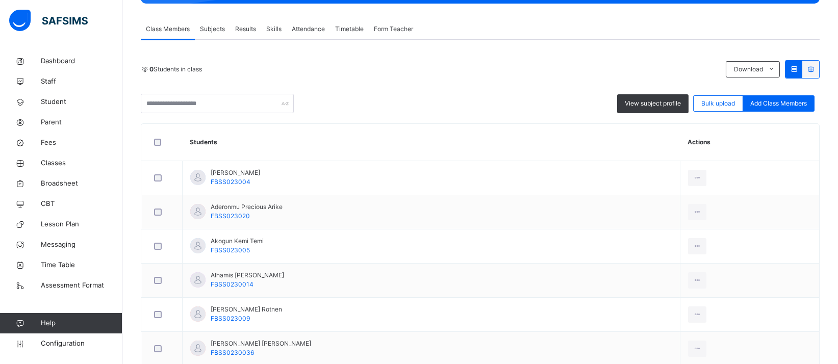
scroll to position [139, 0]
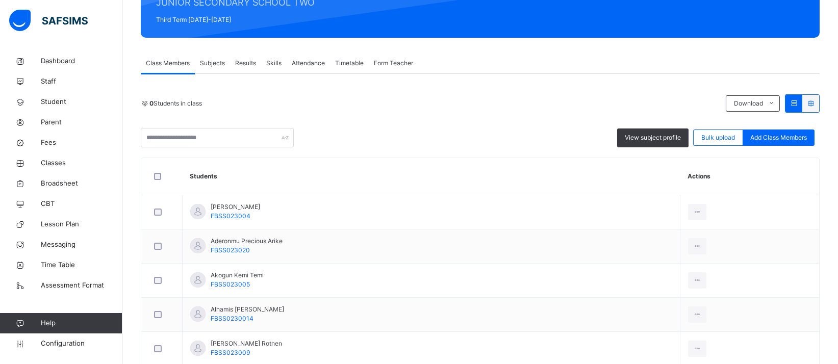
click at [216, 63] on span "Subjects" at bounding box center [212, 63] width 25 height 9
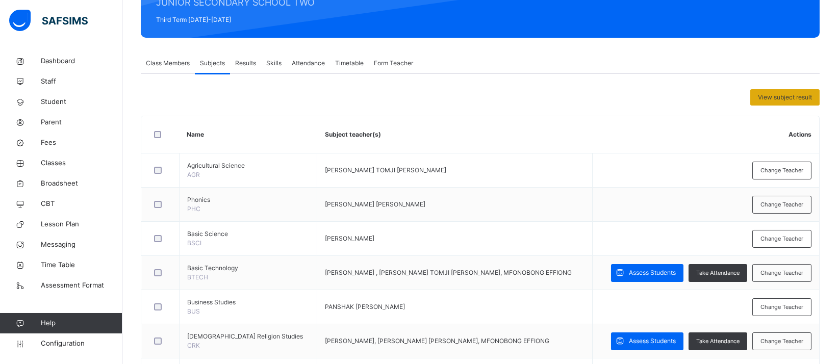
click at [789, 96] on span "View subject result" at bounding box center [785, 97] width 54 height 9
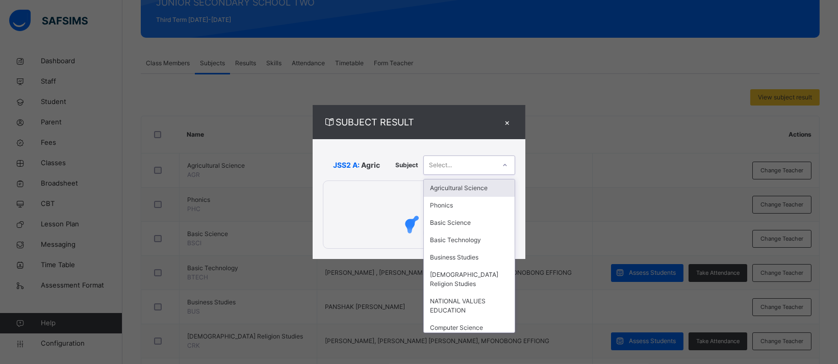
click at [505, 163] on icon at bounding box center [505, 165] width 6 height 10
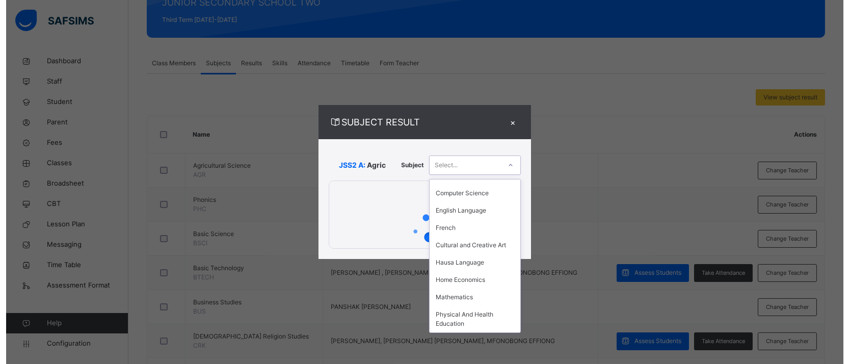
scroll to position [143, 0]
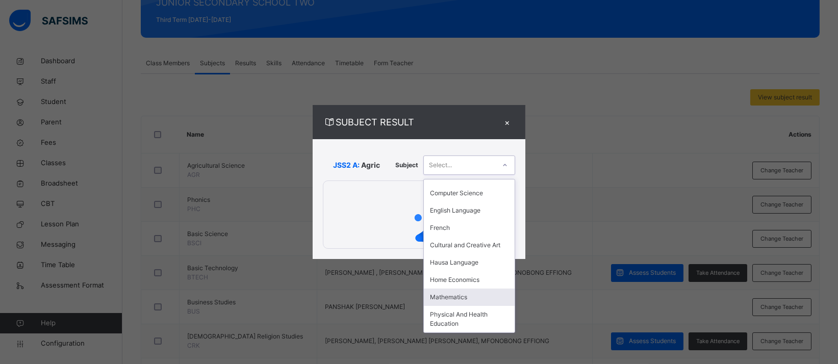
click at [472, 299] on div "Mathematics" at bounding box center [469, 297] width 91 height 17
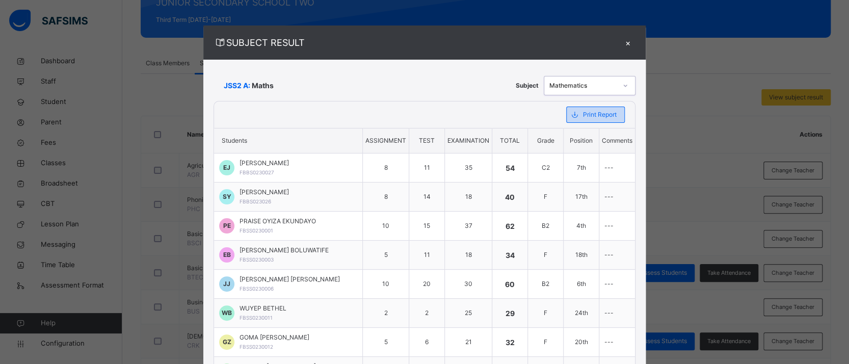
click at [609, 116] on span "Print Report" at bounding box center [600, 114] width 34 height 9
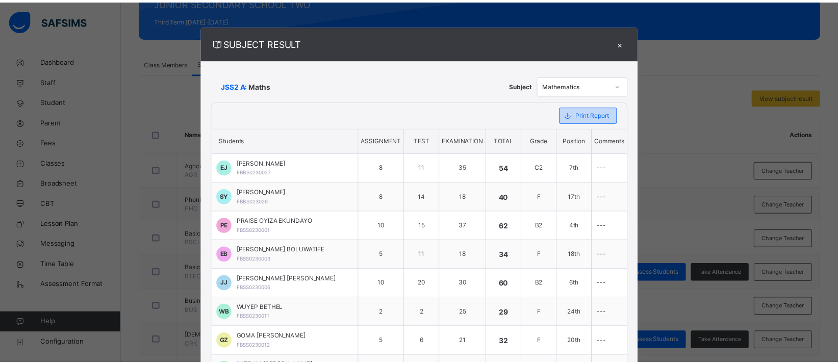
scroll to position [0, 0]
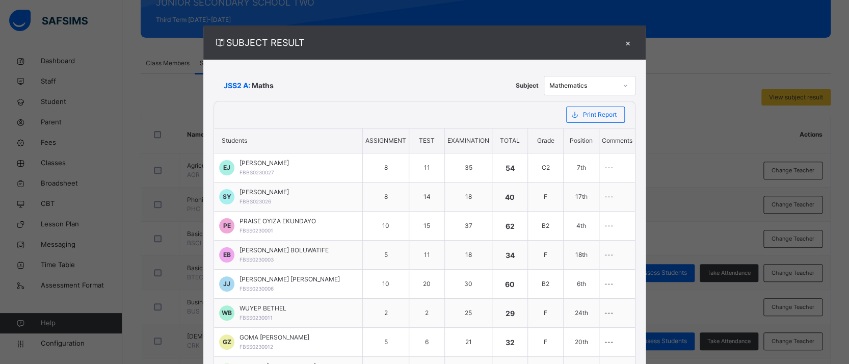
click at [624, 41] on div "×" at bounding box center [627, 43] width 15 height 14
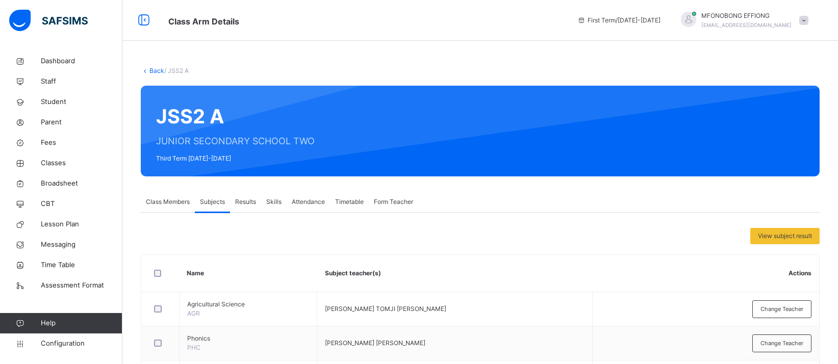
click at [153, 67] on link "Back" at bounding box center [156, 71] width 15 height 8
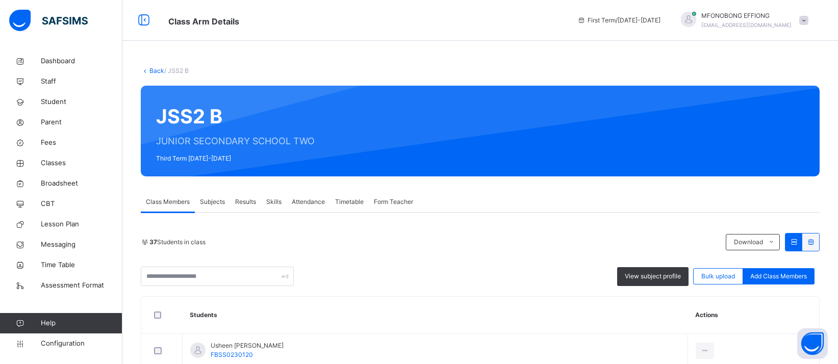
click at [231, 204] on div "Results" at bounding box center [245, 202] width 31 height 20
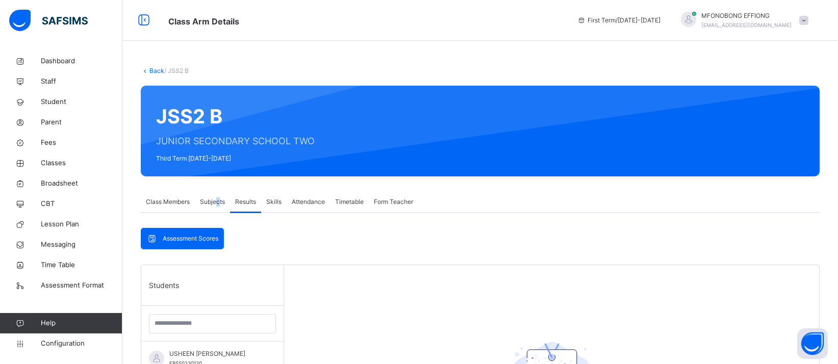
click at [217, 208] on div "Subjects" at bounding box center [212, 202] width 35 height 20
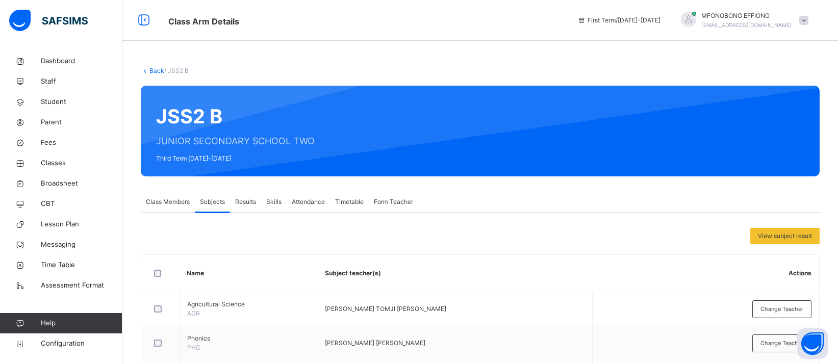
click at [801, 235] on span "View subject result" at bounding box center [785, 235] width 54 height 9
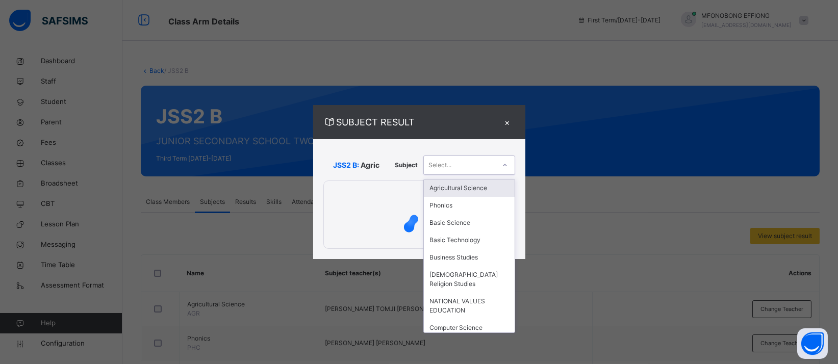
click at [498, 165] on div at bounding box center [504, 165] width 17 height 16
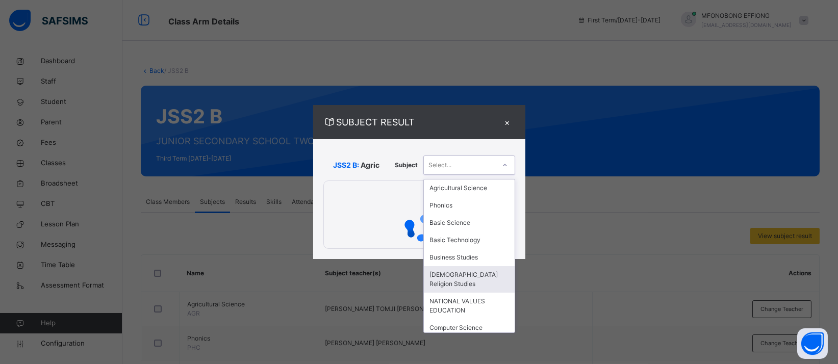
scroll to position [133, 0]
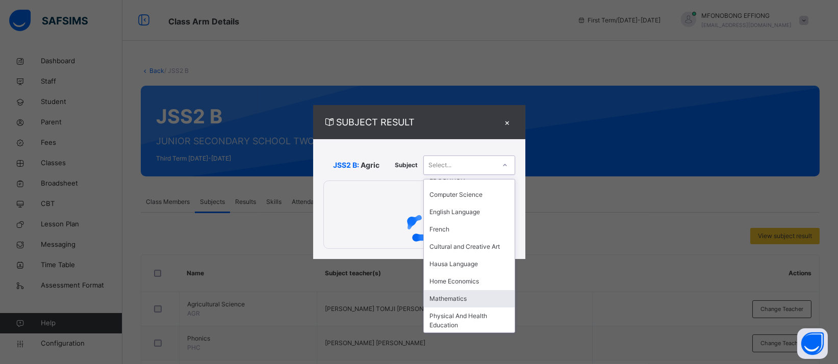
click at [465, 303] on div "Mathematics" at bounding box center [469, 298] width 91 height 17
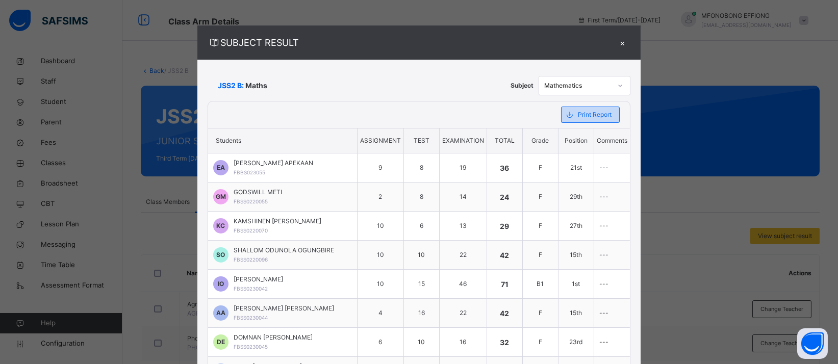
click at [589, 112] on span "Print Report" at bounding box center [595, 114] width 34 height 9
click at [615, 41] on div "×" at bounding box center [622, 43] width 15 height 14
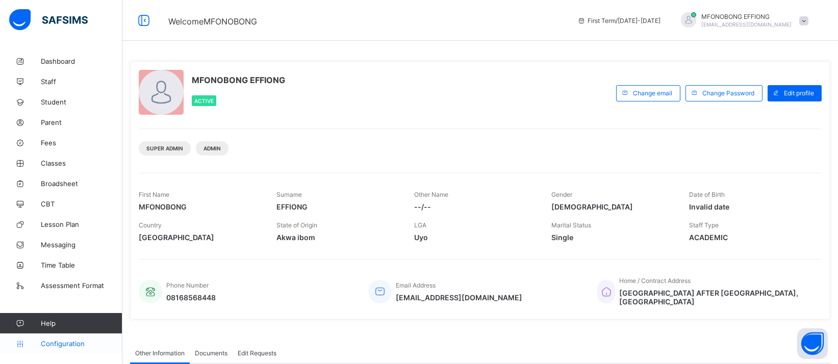
click at [66, 346] on span "Configuration" at bounding box center [81, 344] width 81 height 8
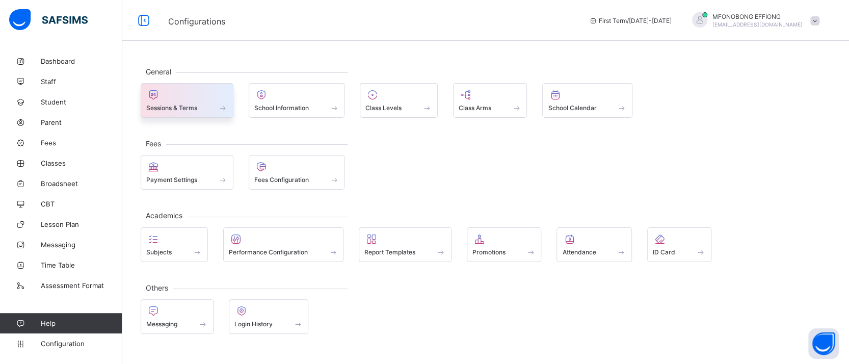
click at [183, 108] on span "Sessions & Terms" at bounding box center [171, 108] width 51 height 8
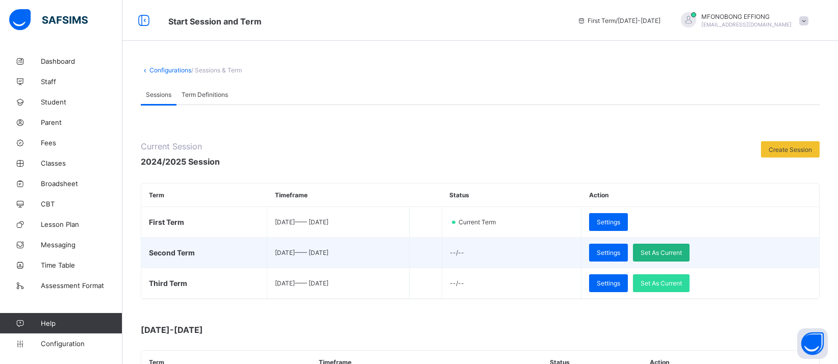
click at [682, 246] on div "Set As Current" at bounding box center [661, 253] width 57 height 18
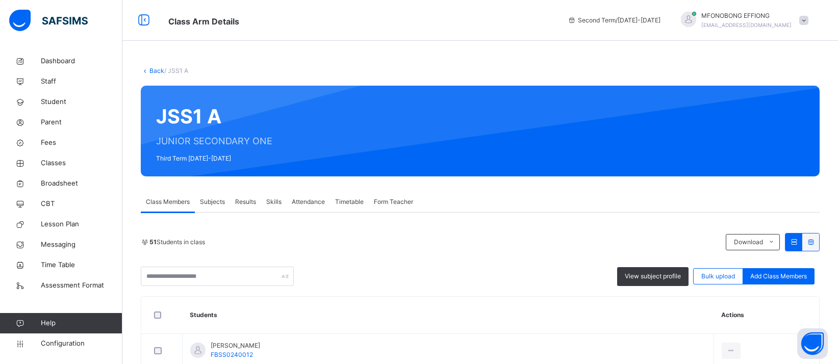
click at [209, 195] on div "Subjects" at bounding box center [212, 202] width 35 height 20
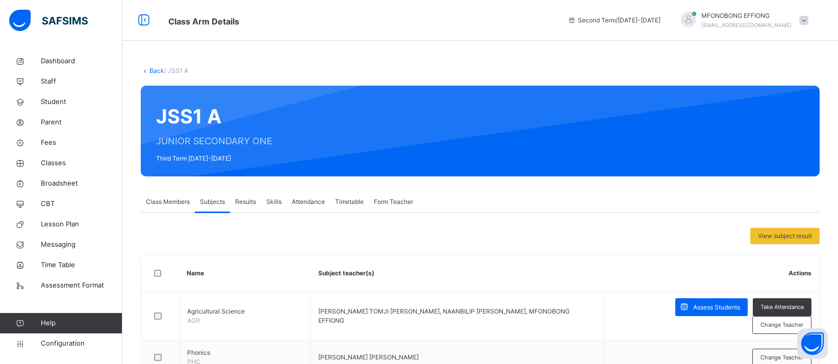
click at [771, 232] on span "View subject result" at bounding box center [785, 235] width 54 height 9
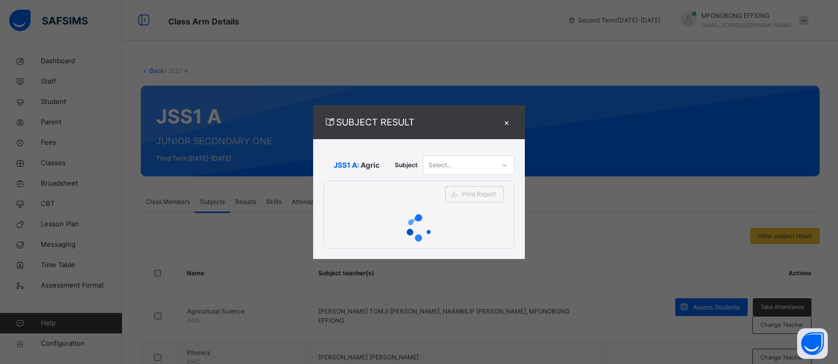
click at [503, 168] on icon at bounding box center [504, 165] width 6 height 10
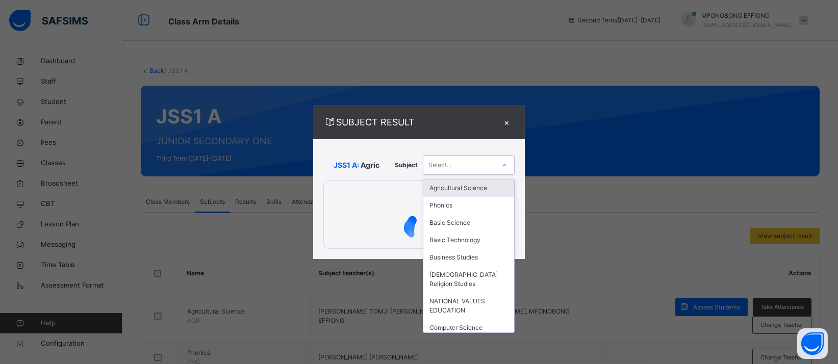
type input "*"
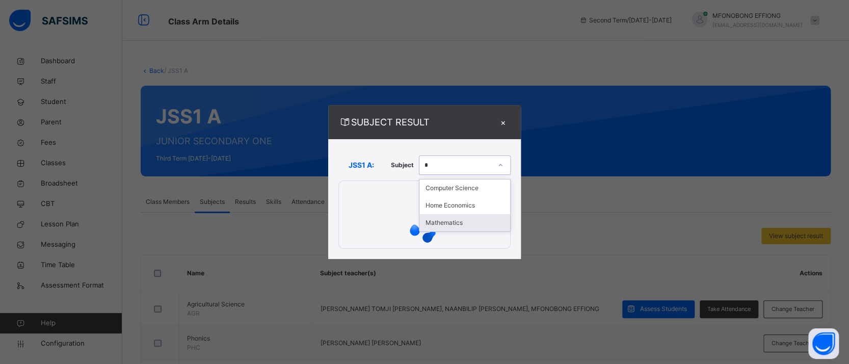
click at [495, 216] on div "Mathematics" at bounding box center [465, 222] width 91 height 17
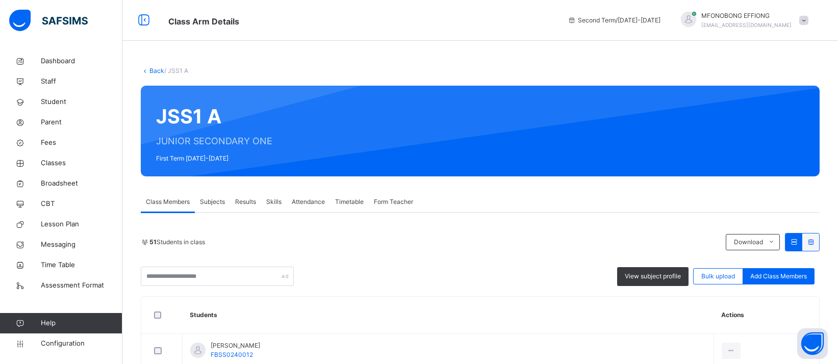
click at [221, 202] on span "Subjects" at bounding box center [212, 201] width 25 height 9
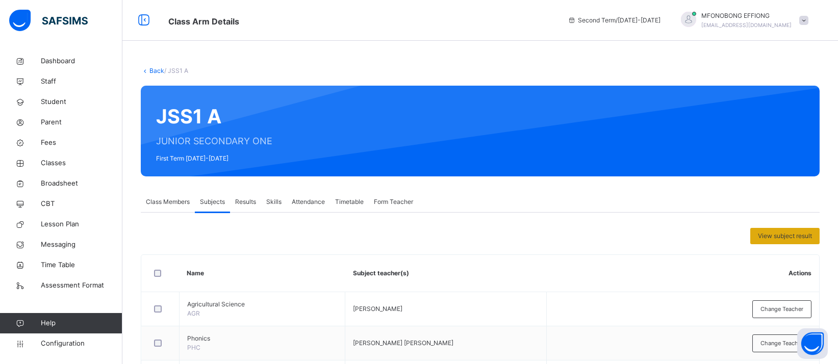
click at [778, 239] on span "View subject result" at bounding box center [785, 235] width 54 height 9
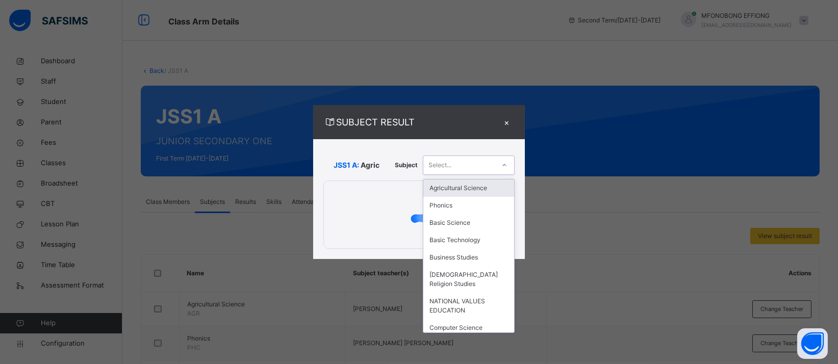
click at [465, 164] on div "Select..." at bounding box center [458, 165] width 71 height 16
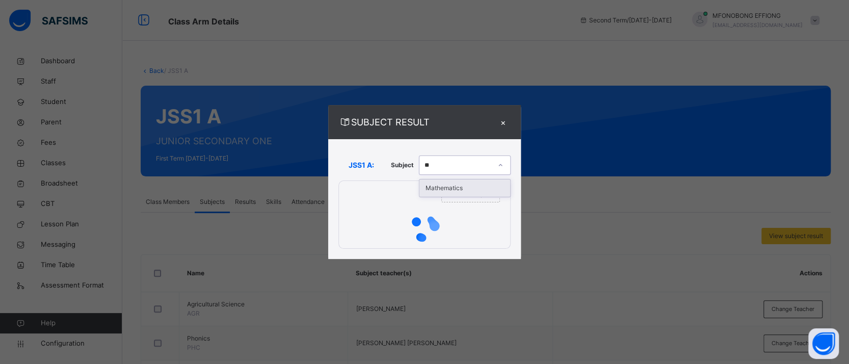
type input "***"
click at [461, 185] on div "Mathematics" at bounding box center [465, 187] width 91 height 17
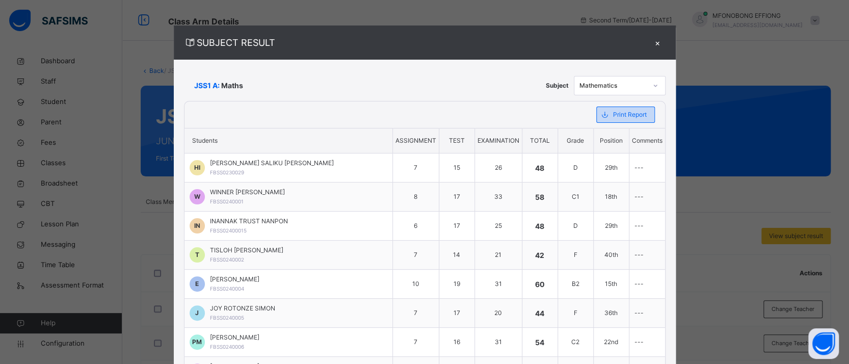
click at [613, 115] on span "Print Report" at bounding box center [630, 114] width 34 height 9
click at [650, 44] on div "×" at bounding box center [657, 43] width 15 height 14
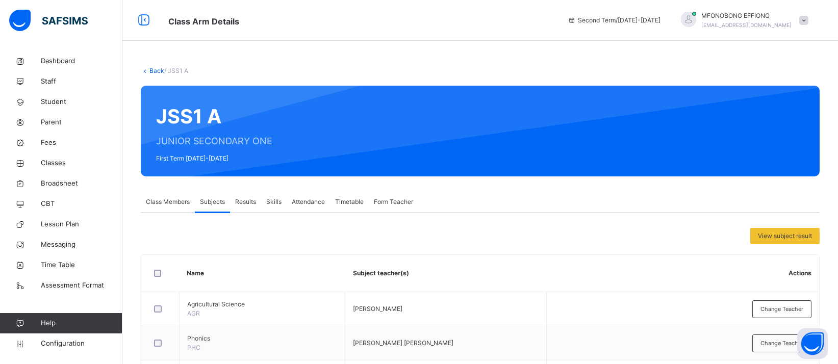
click at [155, 71] on link "Back" at bounding box center [156, 71] width 15 height 8
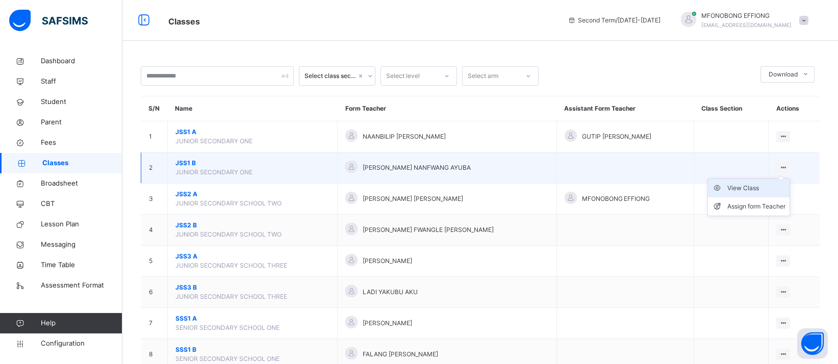
click at [764, 187] on div "View Class" at bounding box center [756, 188] width 58 height 10
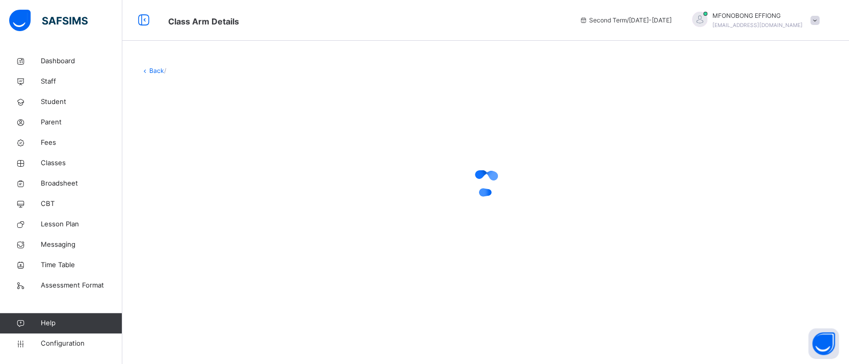
drag, startPoint x: 540, startPoint y: 129, endPoint x: 571, endPoint y: 53, distance: 82.6
click at [571, 53] on div "Back /" at bounding box center [485, 173] width 727 height 244
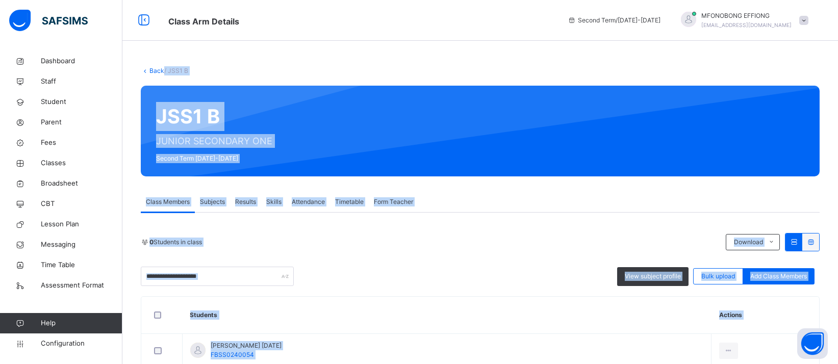
click at [207, 204] on span "Subjects" at bounding box center [212, 201] width 25 height 9
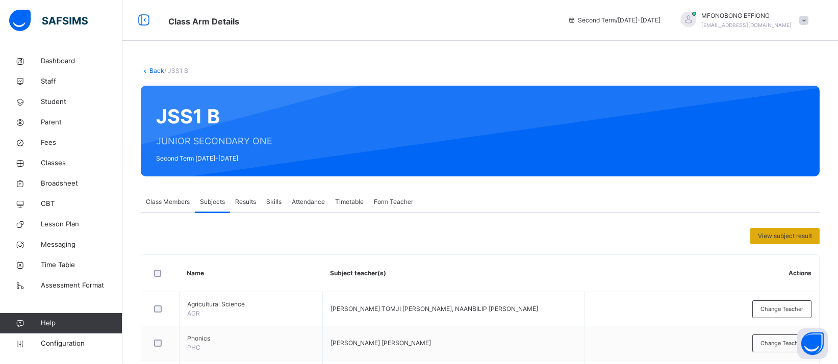
click at [789, 238] on span "View subject result" at bounding box center [785, 235] width 54 height 9
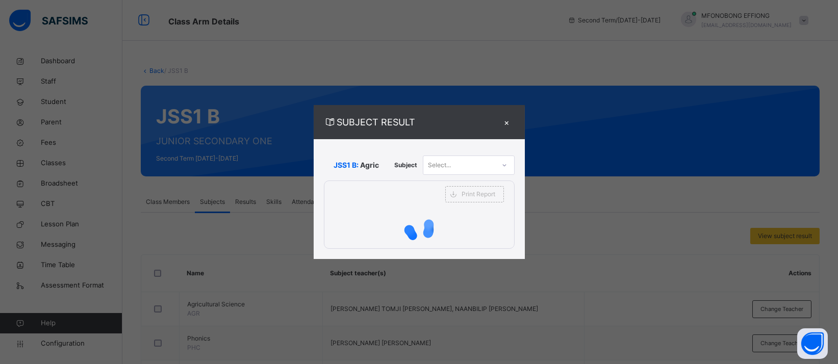
click at [505, 166] on icon at bounding box center [504, 165] width 6 height 10
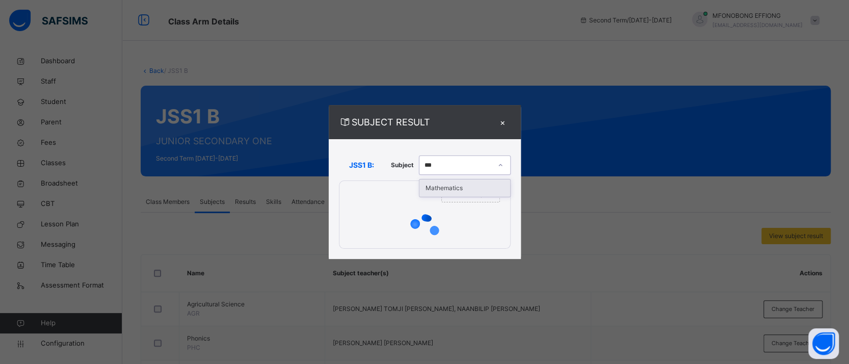
type input "****"
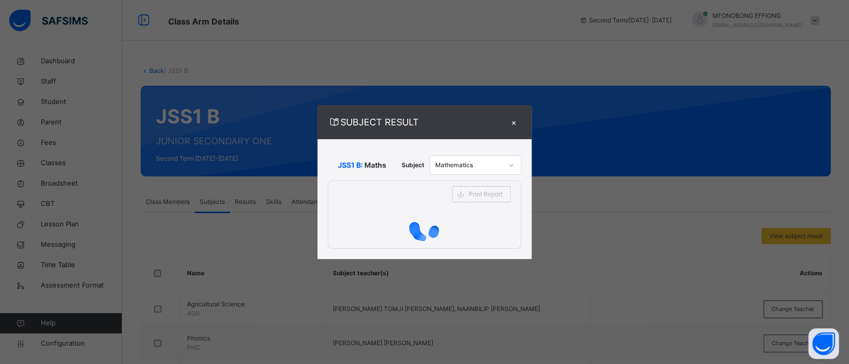
click at [617, 103] on div "SUBJECT RESULT × JSS1 B: Maths Subject Mathematics Print Report First Baptist S…" at bounding box center [424, 182] width 849 height 364
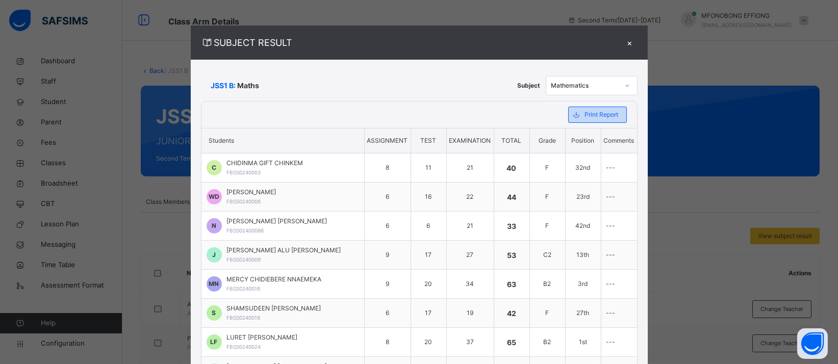
click at [578, 117] on span at bounding box center [576, 115] width 16 height 16
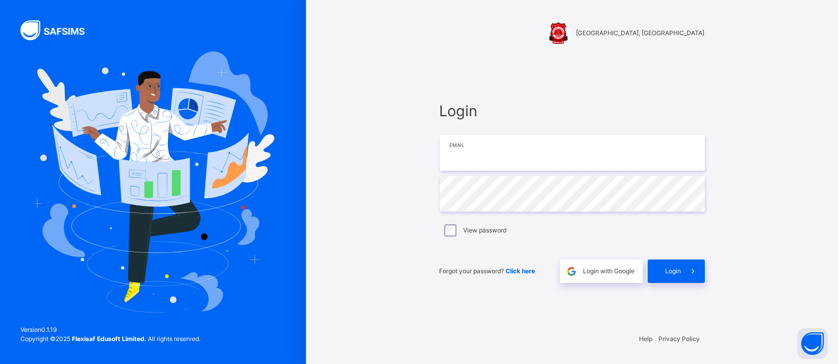
type input "**********"
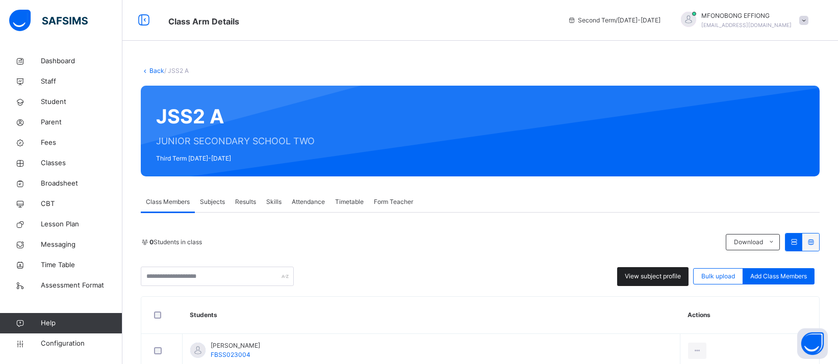
click at [680, 277] on span "View subject profile" at bounding box center [652, 276] width 56 height 9
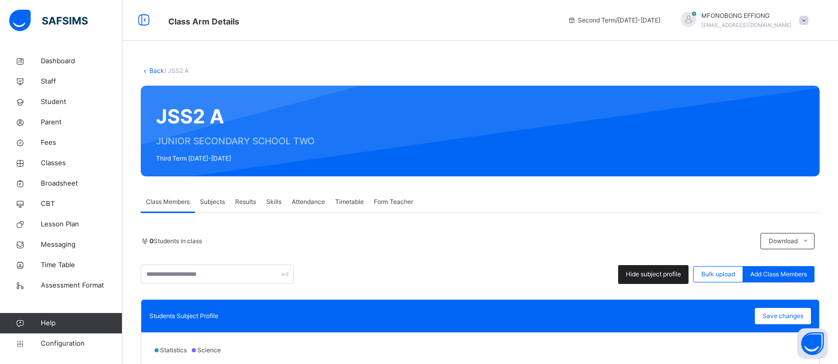
click at [636, 273] on span "Hide subject profile" at bounding box center [653, 274] width 55 height 9
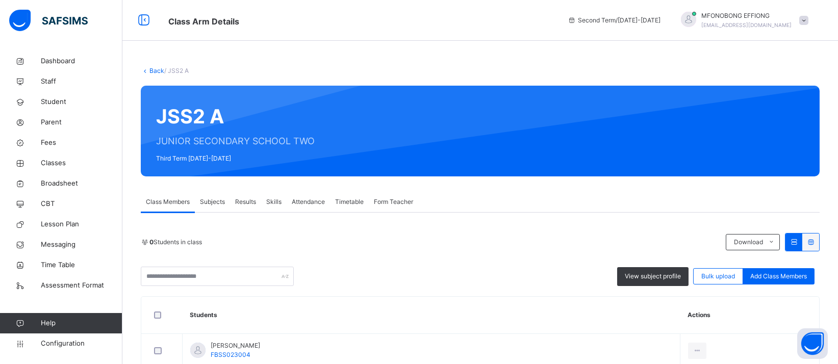
click at [224, 199] on span "Subjects" at bounding box center [212, 201] width 25 height 9
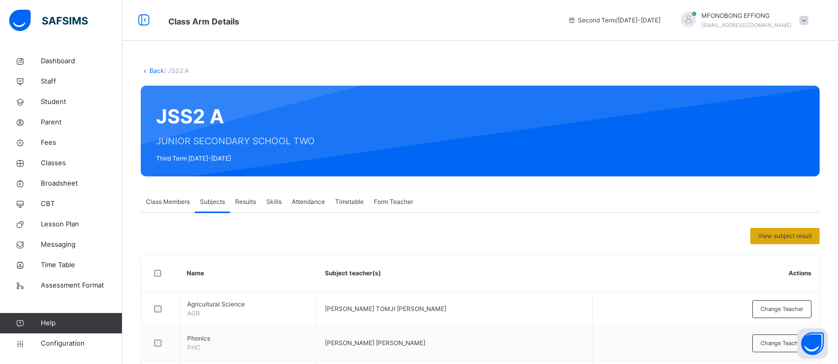
click at [797, 241] on div "View subject result" at bounding box center [784, 236] width 69 height 16
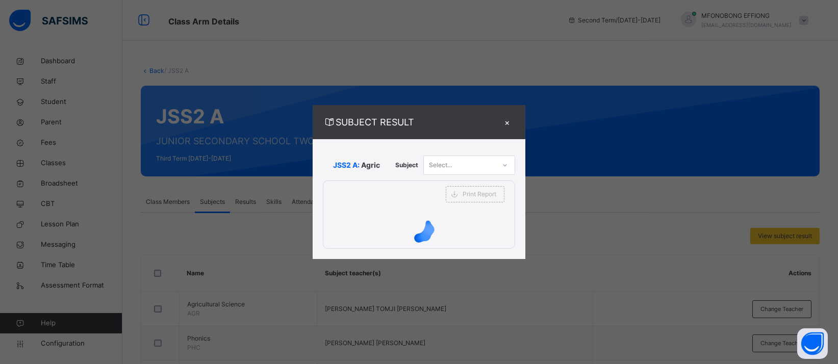
click at [495, 162] on div "Select..." at bounding box center [459, 165] width 71 height 16
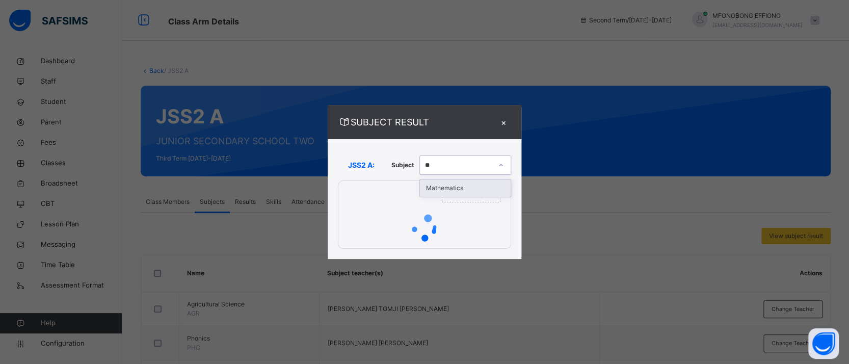
type input "***"
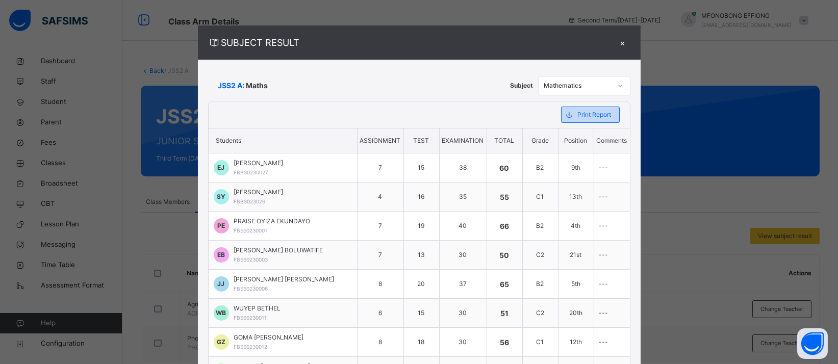
click at [572, 119] on span at bounding box center [569, 115] width 16 height 16
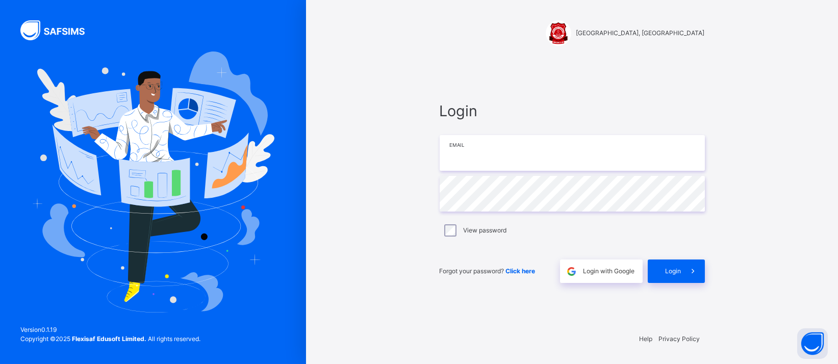
type input "**********"
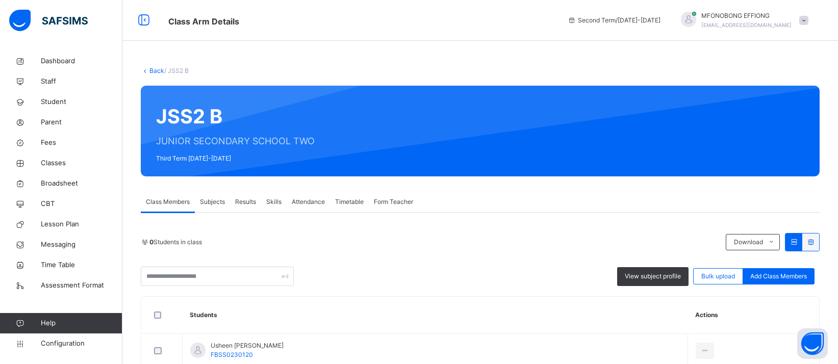
click at [216, 204] on span "Subjects" at bounding box center [212, 201] width 25 height 9
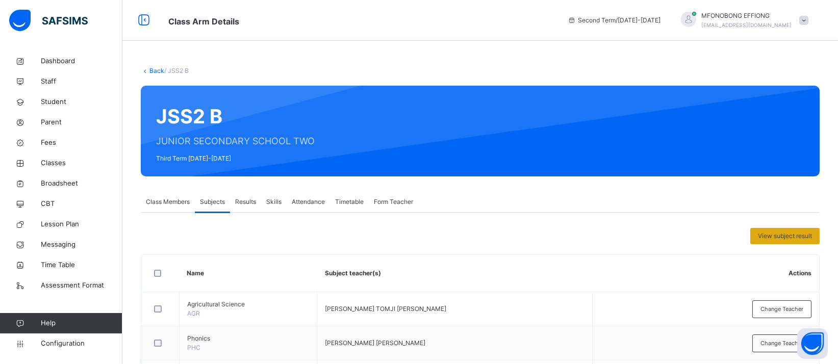
click at [796, 237] on span "View subject result" at bounding box center [785, 235] width 54 height 9
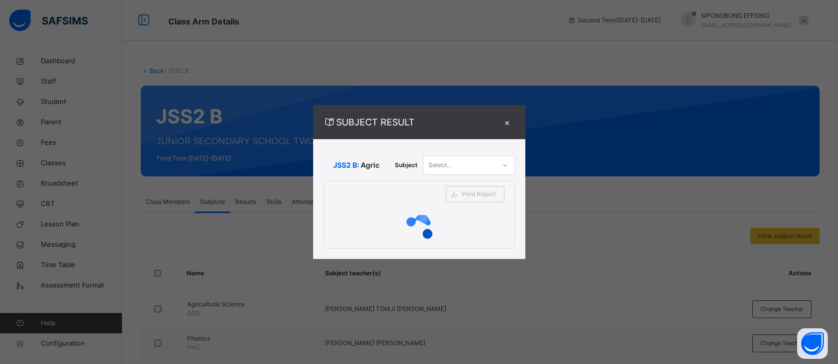
click at [486, 169] on div "Select..." at bounding box center [459, 165] width 71 height 16
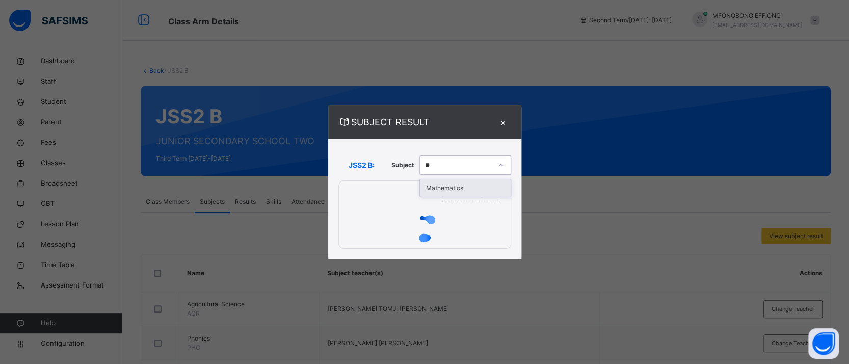
type input "***"
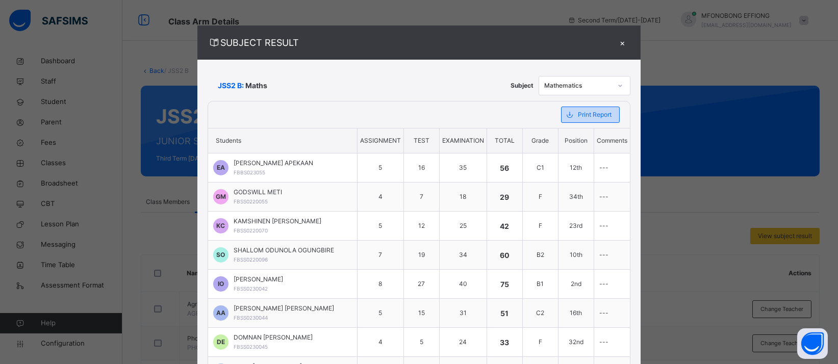
click at [578, 112] on span "Print Report" at bounding box center [595, 114] width 34 height 9
click at [615, 43] on div "×" at bounding box center [622, 43] width 15 height 14
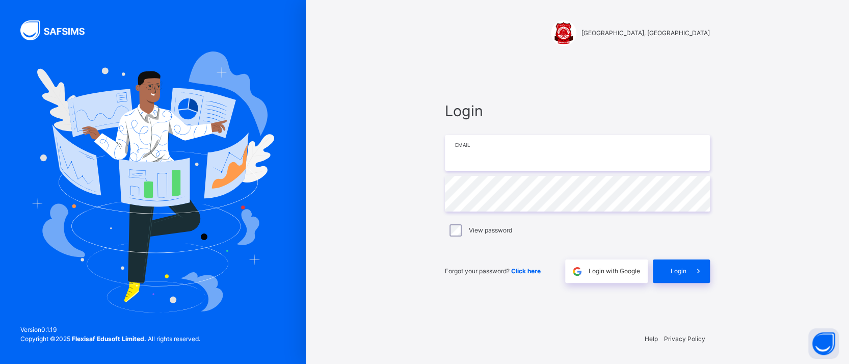
type input "**********"
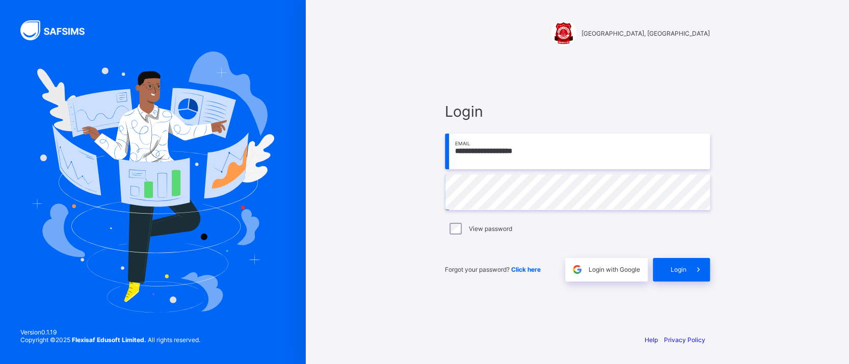
click at [428, 239] on div "**********" at bounding box center [578, 182] width 306 height 364
